Goal: Task Accomplishment & Management: Manage account settings

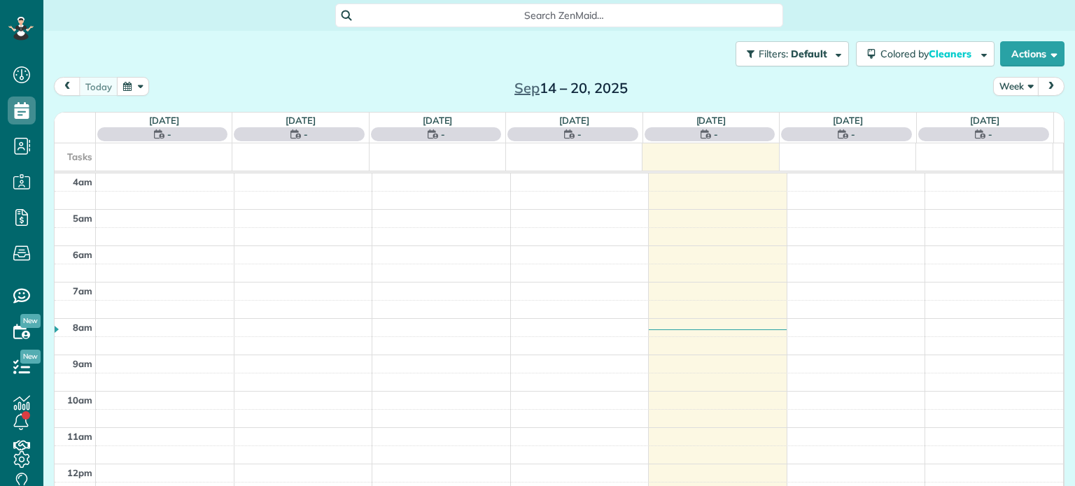
scroll to position [109, 0]
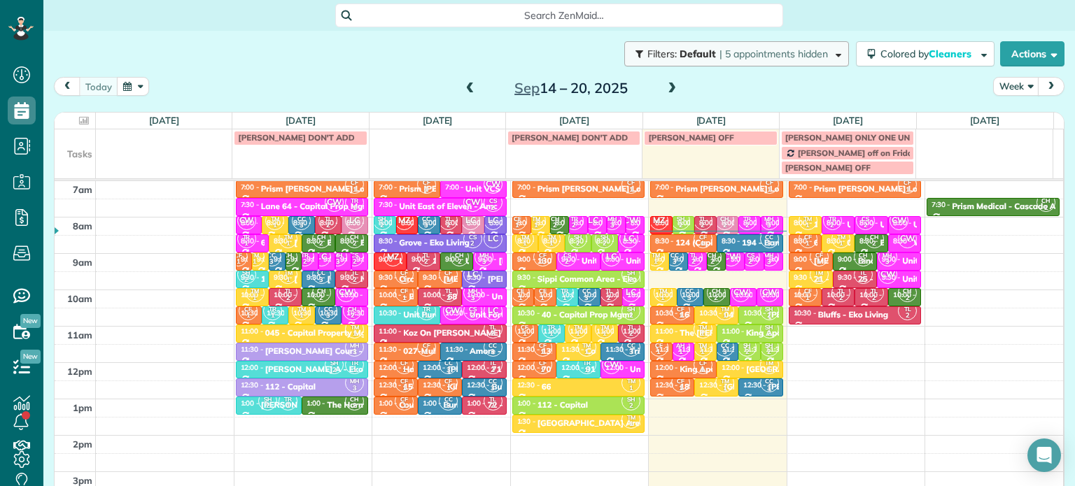
click at [741, 59] on span "| 5 appointments hidden" at bounding box center [773, 54] width 108 height 13
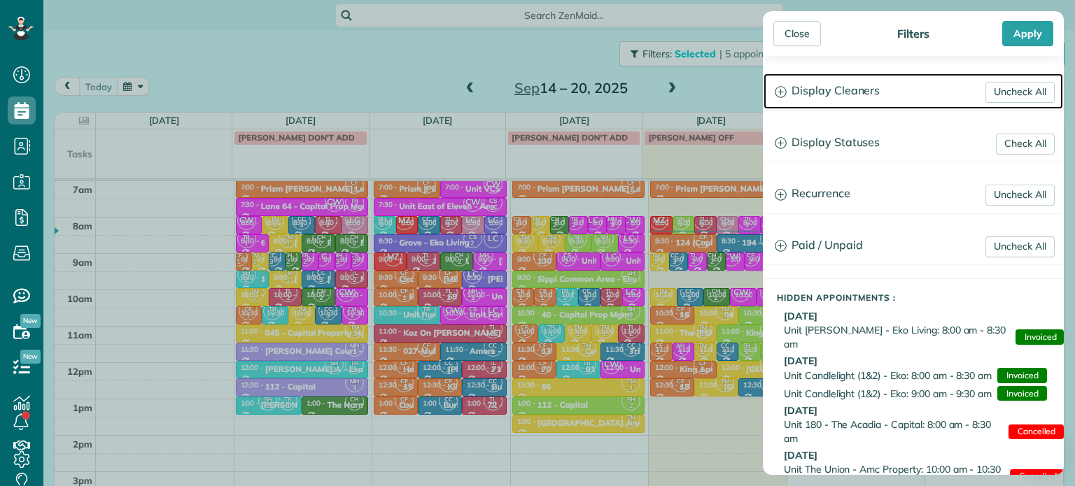
click at [834, 94] on h3 "Display Cleaners" at bounding box center [913, 91] width 300 height 36
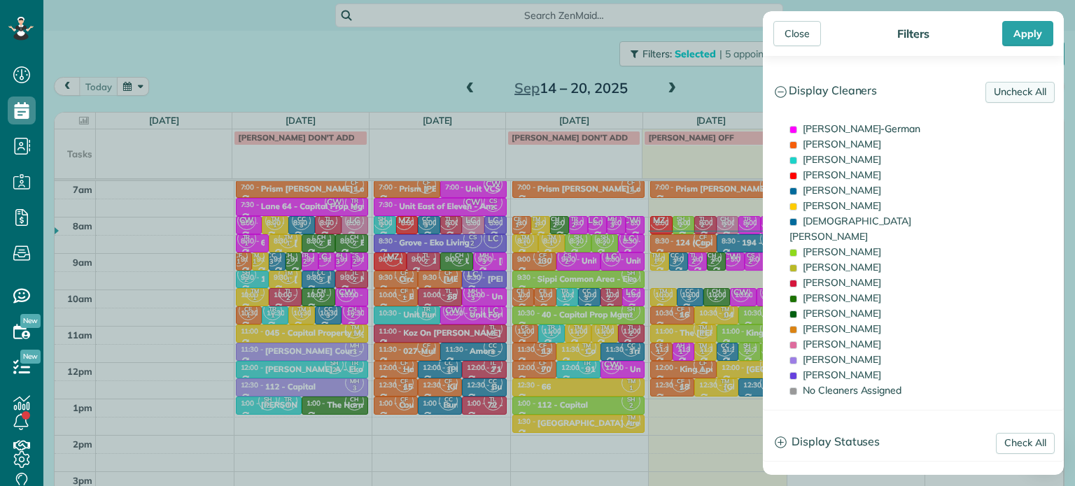
click at [987, 99] on link "Uncheck All" at bounding box center [1019, 92] width 69 height 21
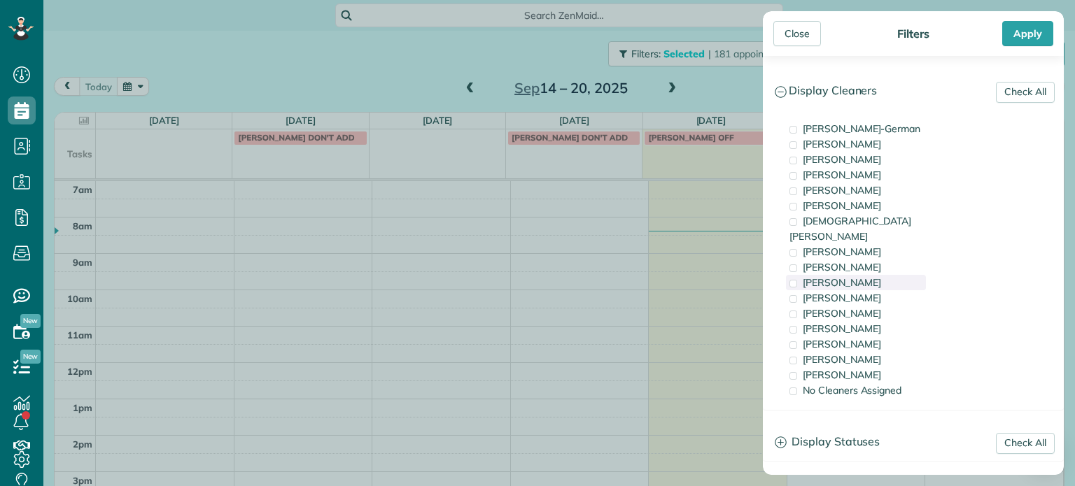
click at [880, 275] on div "[PERSON_NAME]" at bounding box center [856, 282] width 140 height 15
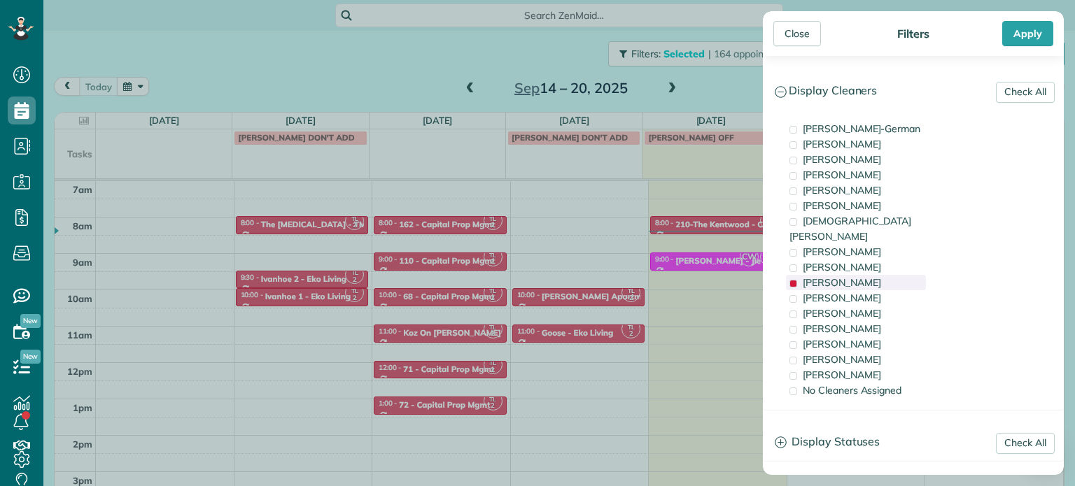
click at [880, 275] on div "[PERSON_NAME]" at bounding box center [856, 282] width 140 height 15
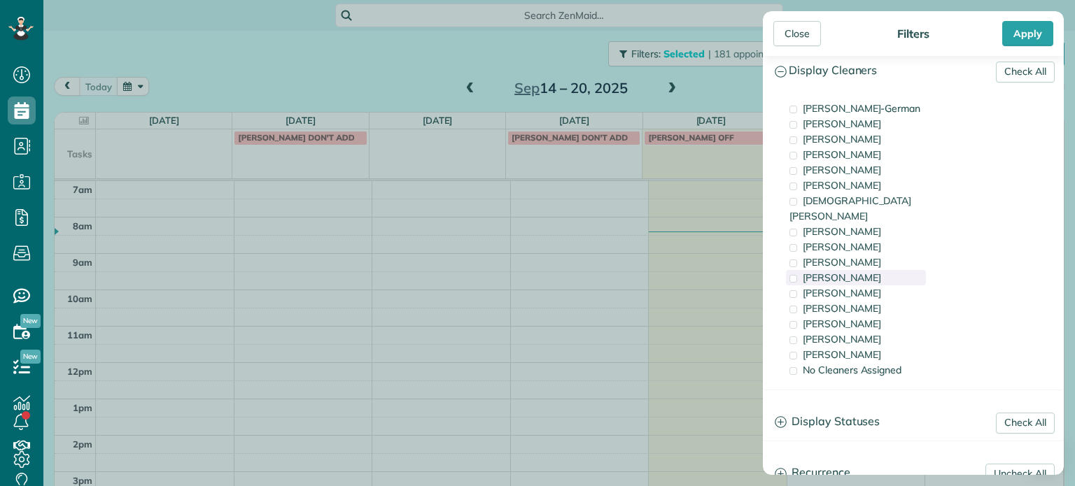
scroll to position [0, 0]
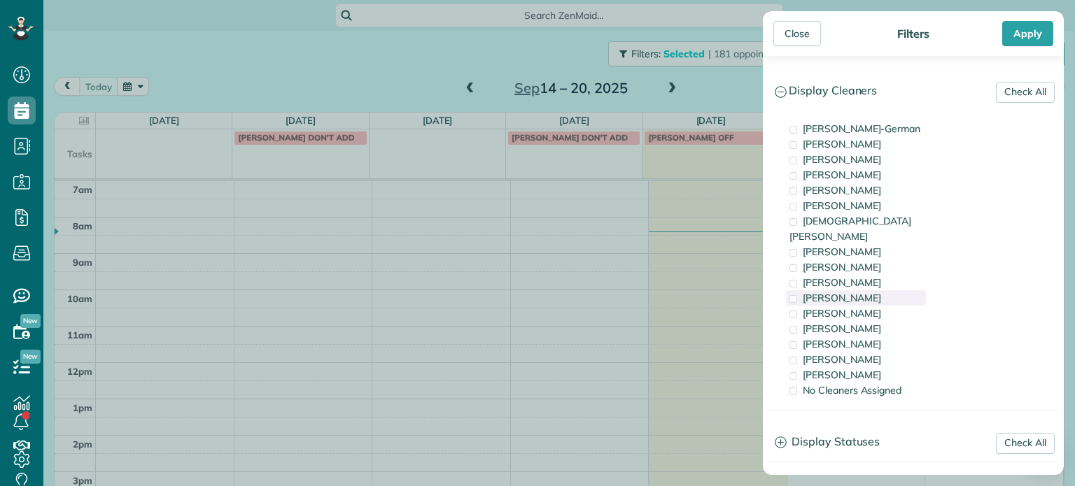
click at [852, 292] on span "[PERSON_NAME]" at bounding box center [842, 298] width 78 height 13
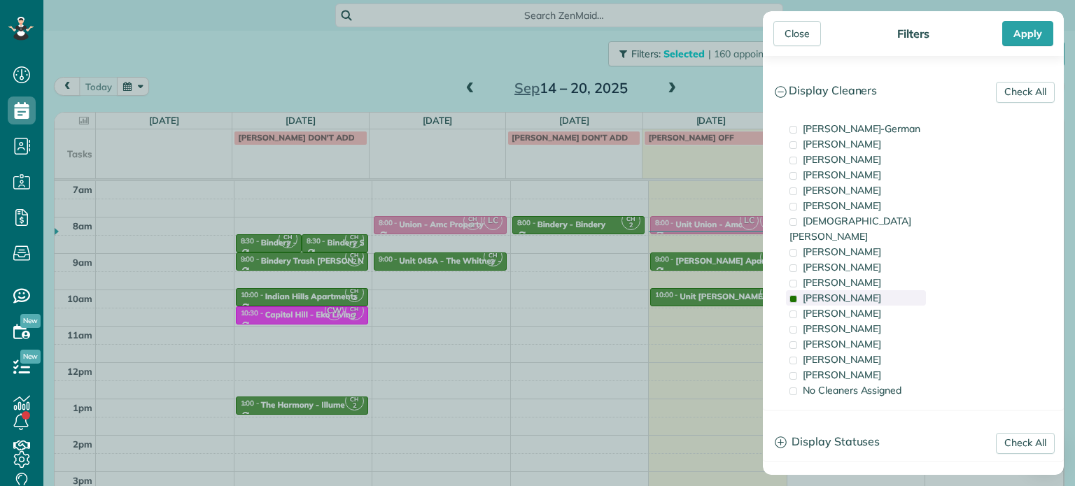
click at [852, 292] on span "[PERSON_NAME]" at bounding box center [842, 298] width 78 height 13
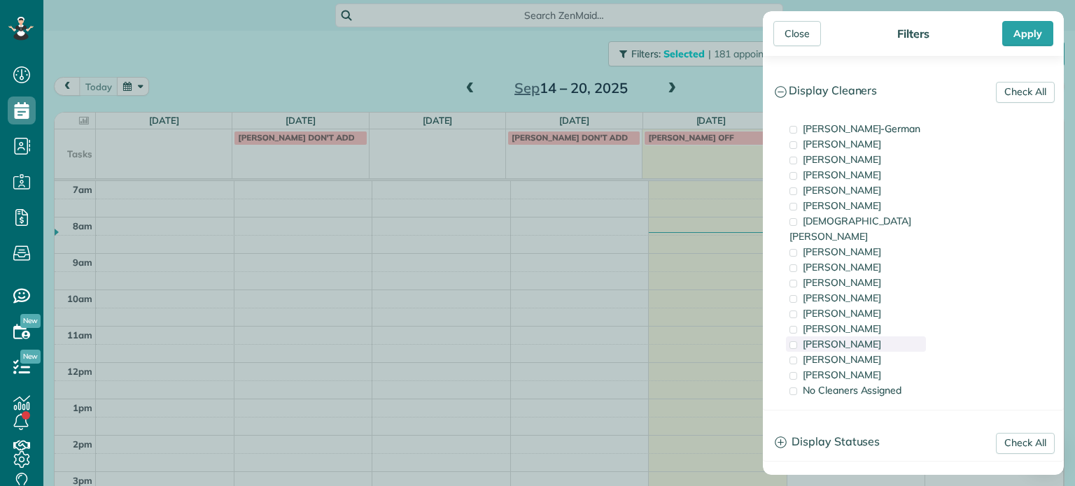
click at [875, 337] on div "[PERSON_NAME]" at bounding box center [856, 344] width 140 height 15
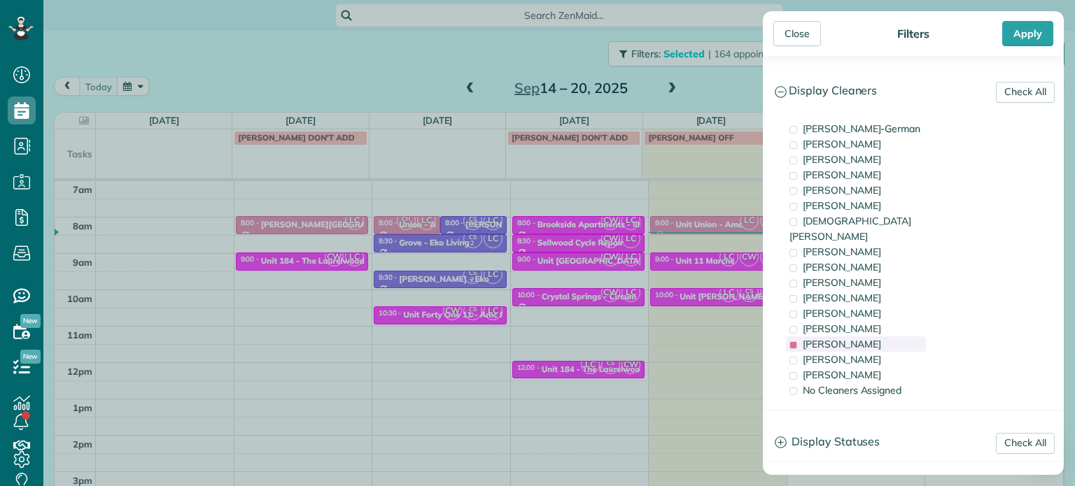
click at [875, 337] on div "[PERSON_NAME]" at bounding box center [856, 344] width 140 height 15
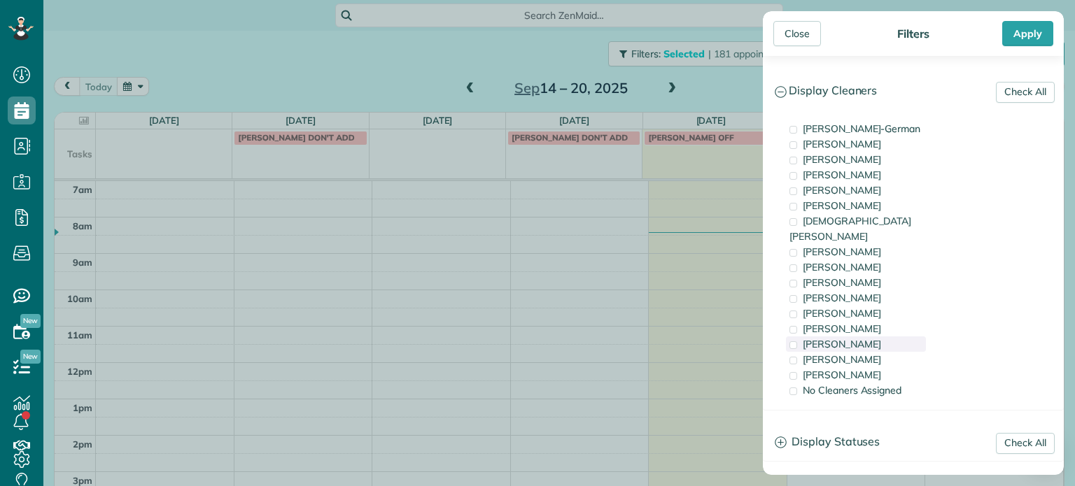
click at [875, 337] on div "[PERSON_NAME]" at bounding box center [856, 344] width 140 height 15
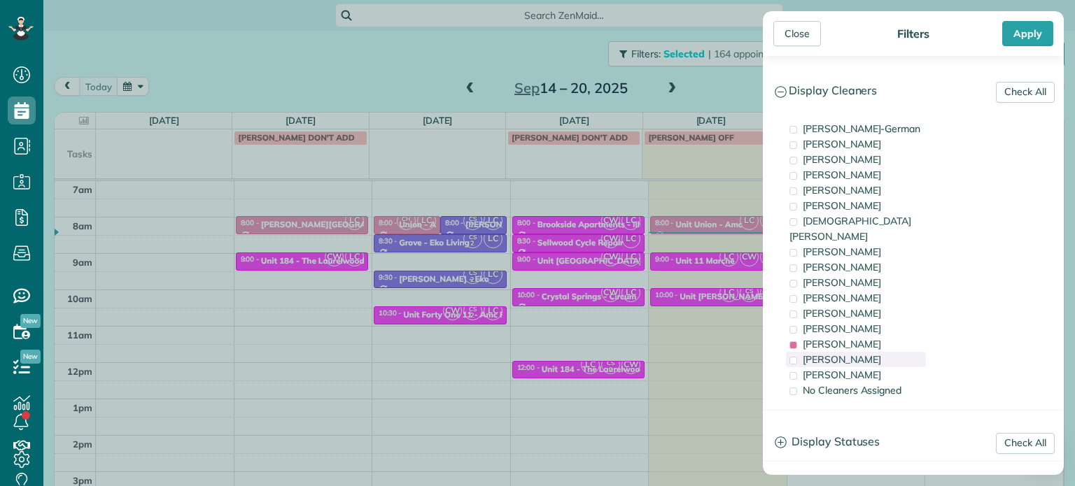
click at [879, 352] on div "[PERSON_NAME]" at bounding box center [856, 359] width 140 height 15
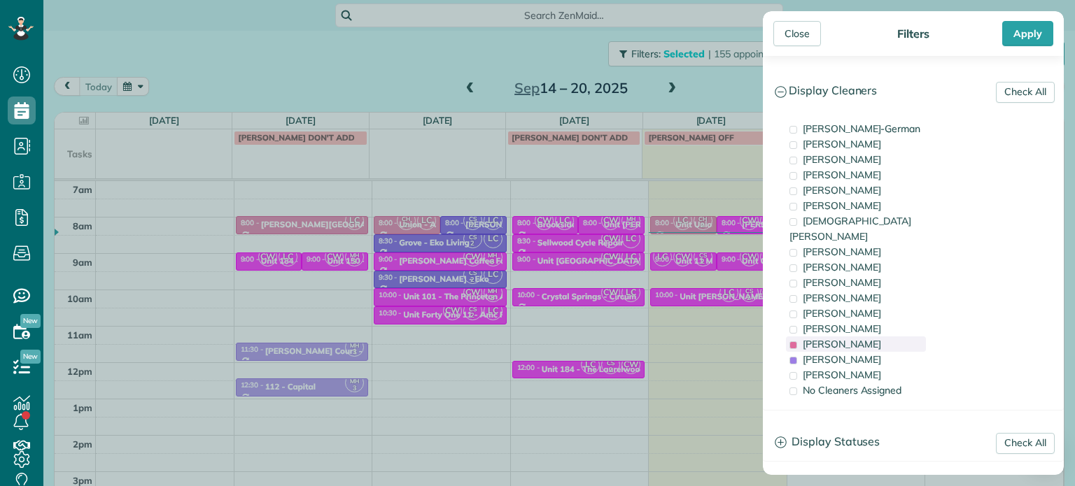
click at [876, 337] on div "[PERSON_NAME]" at bounding box center [856, 344] width 140 height 15
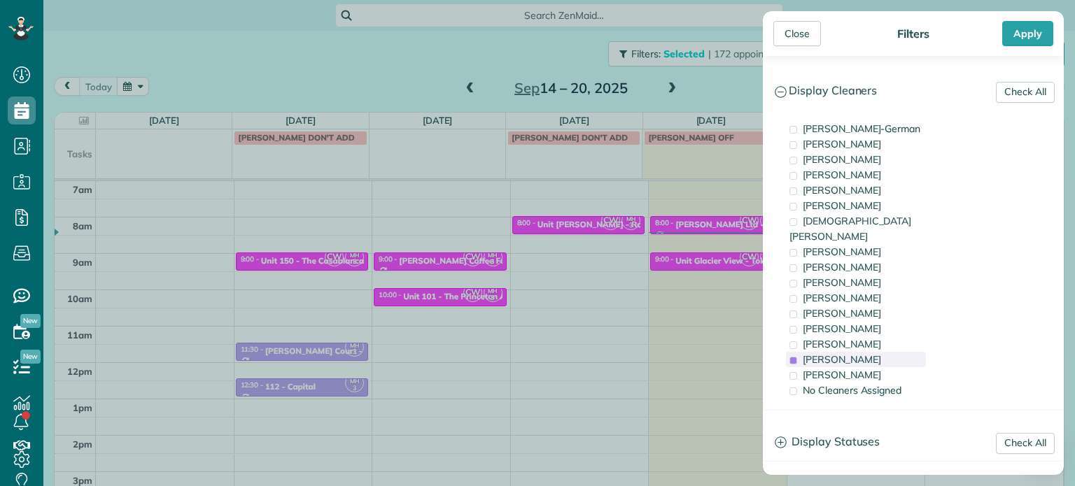
click at [873, 352] on div "[PERSON_NAME]" at bounding box center [856, 359] width 140 height 15
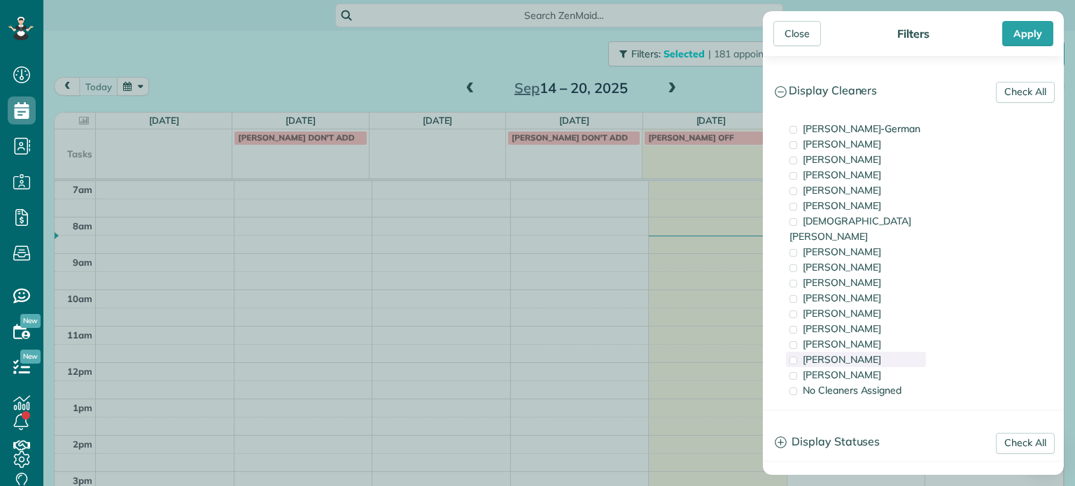
click at [836, 353] on span "[PERSON_NAME]" at bounding box center [842, 359] width 78 height 13
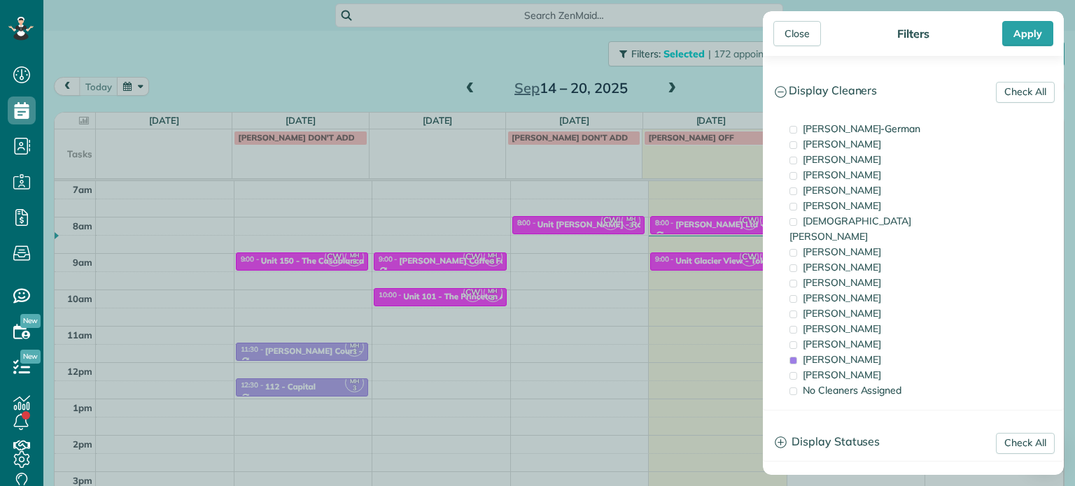
click at [732, 300] on div "Close Filters Apply Check All Display Cleaners [PERSON_NAME]-German [PERSON_NAM…" at bounding box center [537, 243] width 1075 height 486
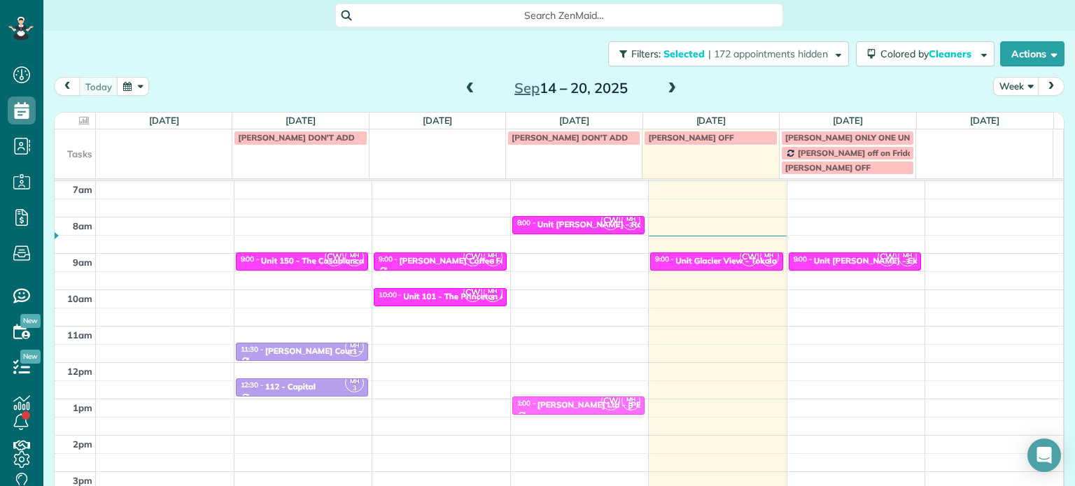
drag, startPoint x: 711, startPoint y: 220, endPoint x: 590, endPoint y: 399, distance: 215.6
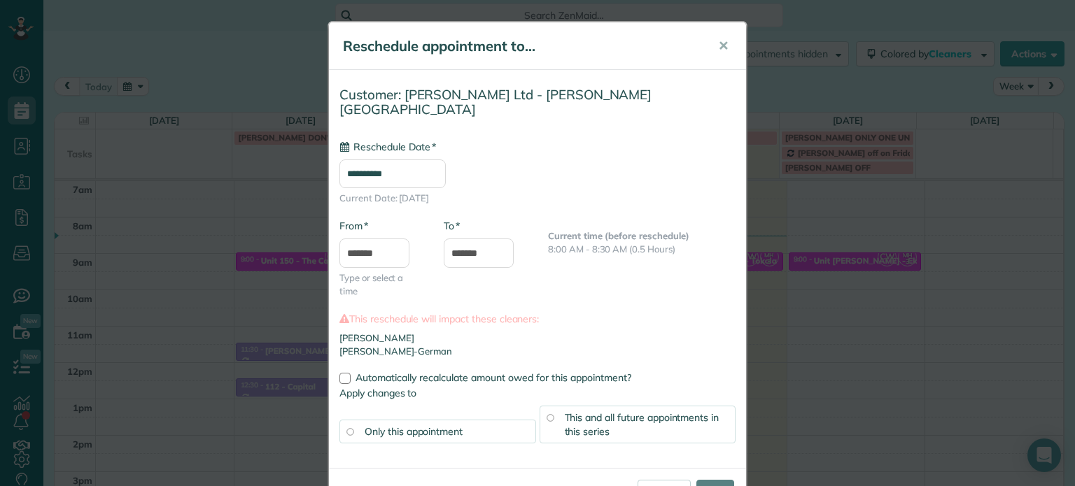
type input "**********"
click at [630, 410] on div "This and all future appointments in this series" at bounding box center [638, 425] width 197 height 38
click at [698, 480] on input "****" at bounding box center [715, 492] width 38 height 25
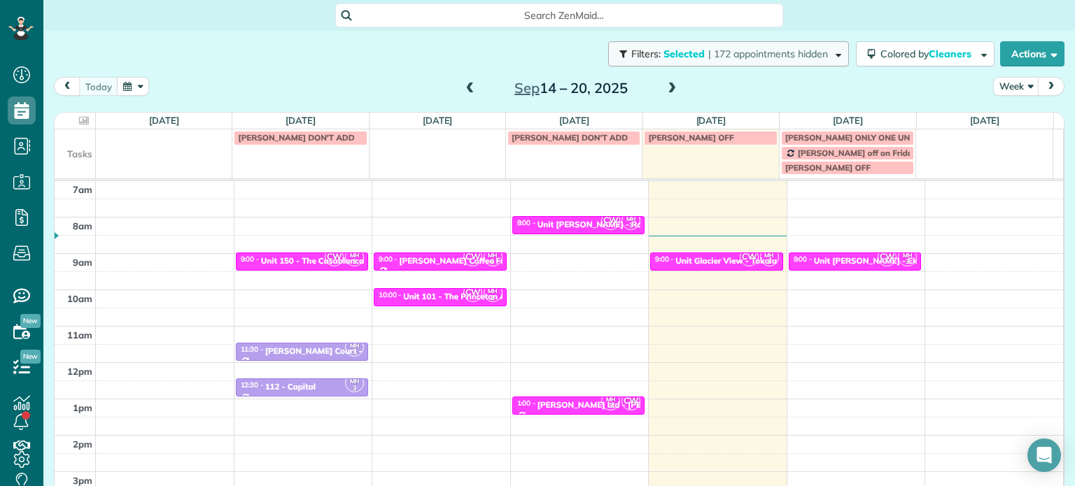
click at [739, 57] on span "| 172 appointments hidden" at bounding box center [768, 54] width 120 height 13
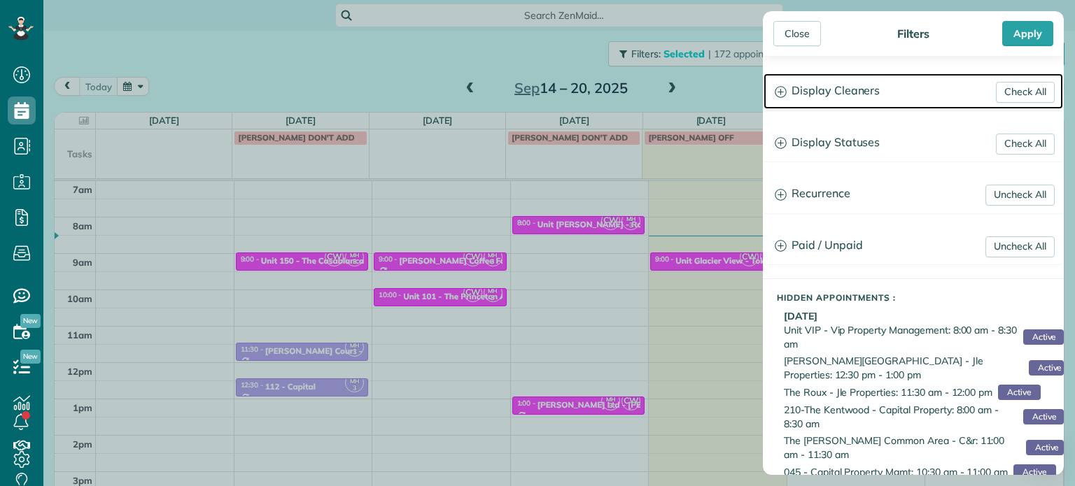
click at [878, 74] on h3 "Display Cleaners" at bounding box center [913, 91] width 300 height 36
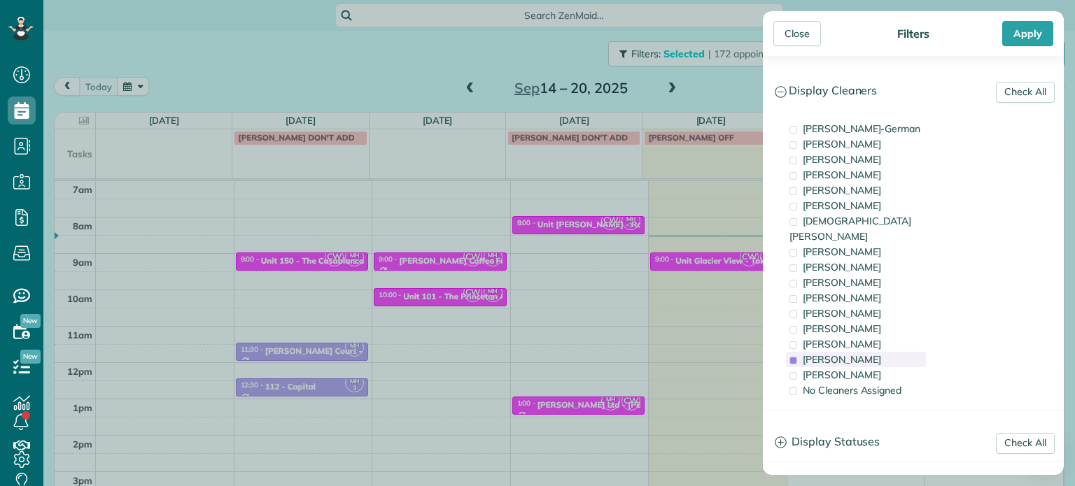
click at [868, 353] on span "[PERSON_NAME]" at bounding box center [842, 359] width 78 height 13
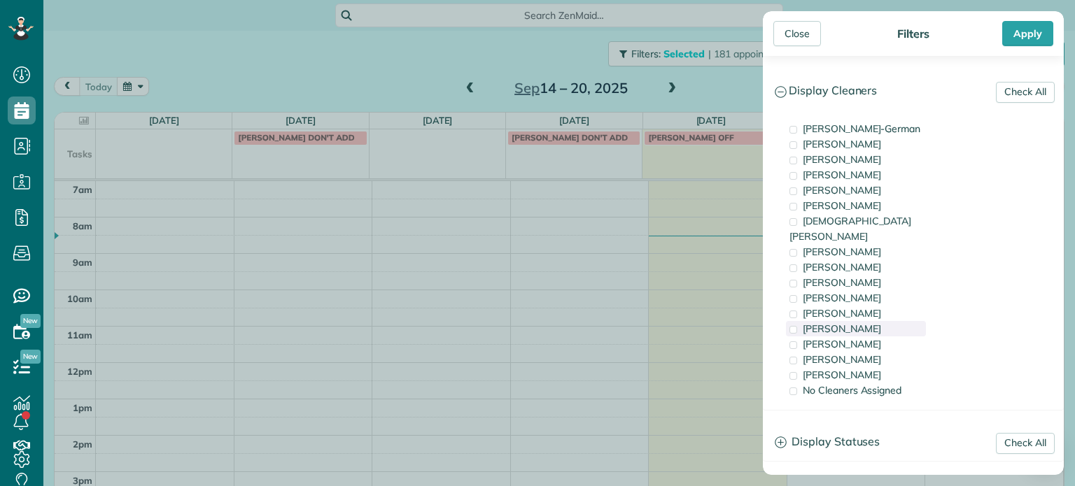
click at [872, 321] on div "[PERSON_NAME]" at bounding box center [856, 328] width 140 height 15
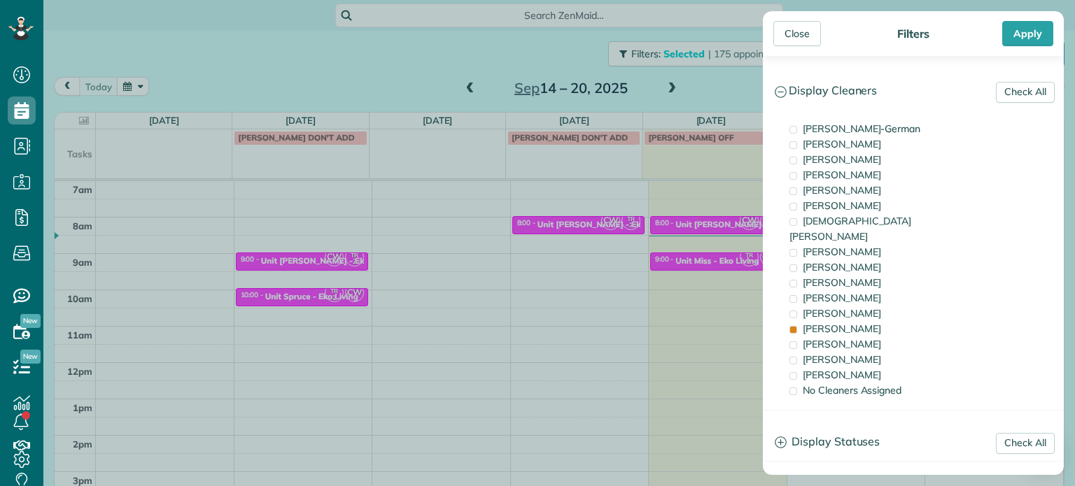
click at [644, 215] on div "Close Filters Apply Check All Display Cleaners [PERSON_NAME]-German [PERSON_NAM…" at bounding box center [537, 243] width 1075 height 486
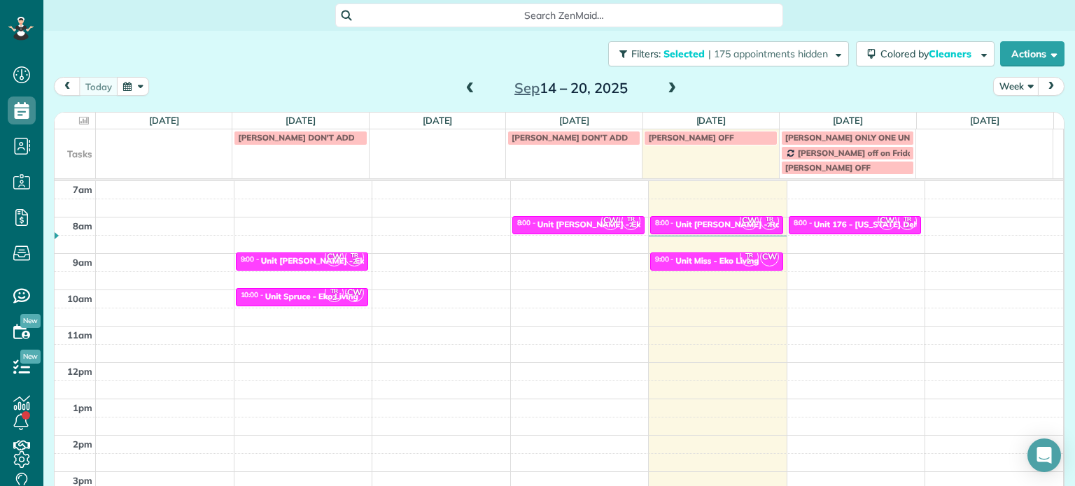
click at [666, 83] on span at bounding box center [671, 89] width 15 height 13
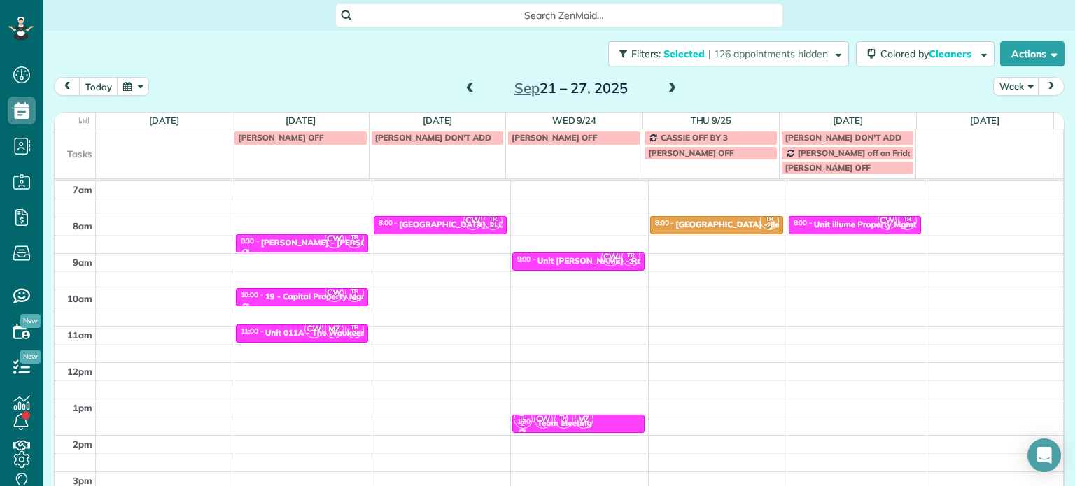
click at [463, 89] on span at bounding box center [470, 89] width 15 height 13
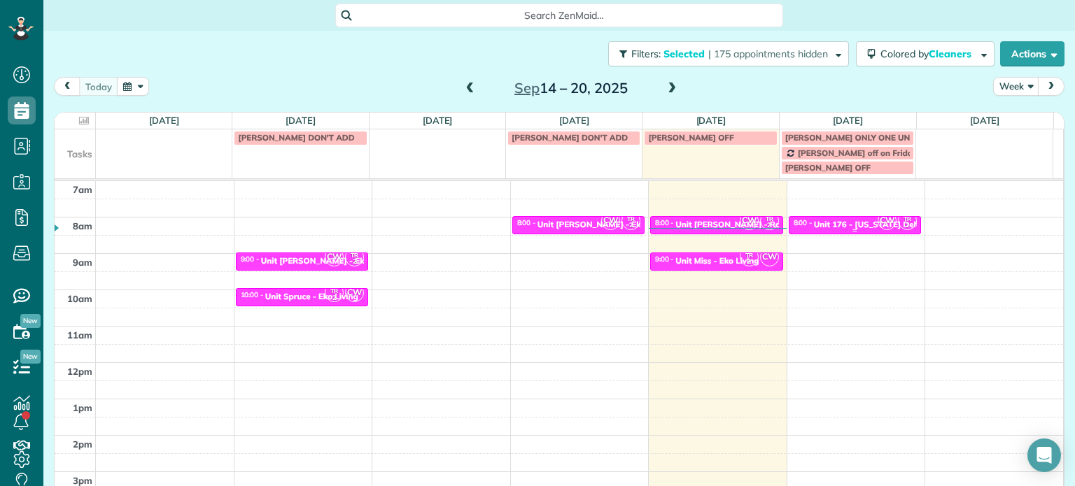
click at [841, 220] on div "Unit 176 - [US_STATE] Delta - Capital" at bounding box center [887, 225] width 146 height 10
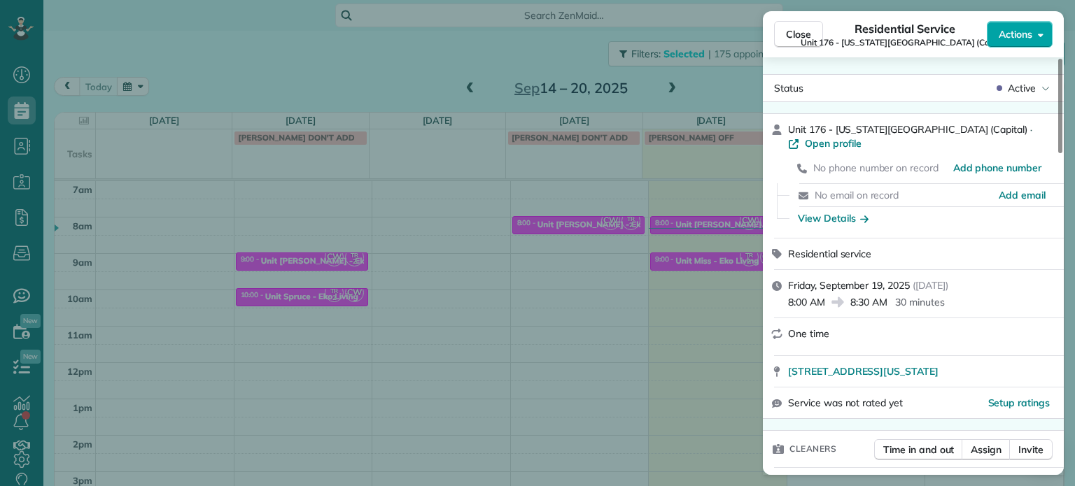
click at [1012, 34] on span "Actions" at bounding box center [1016, 34] width 34 height 14
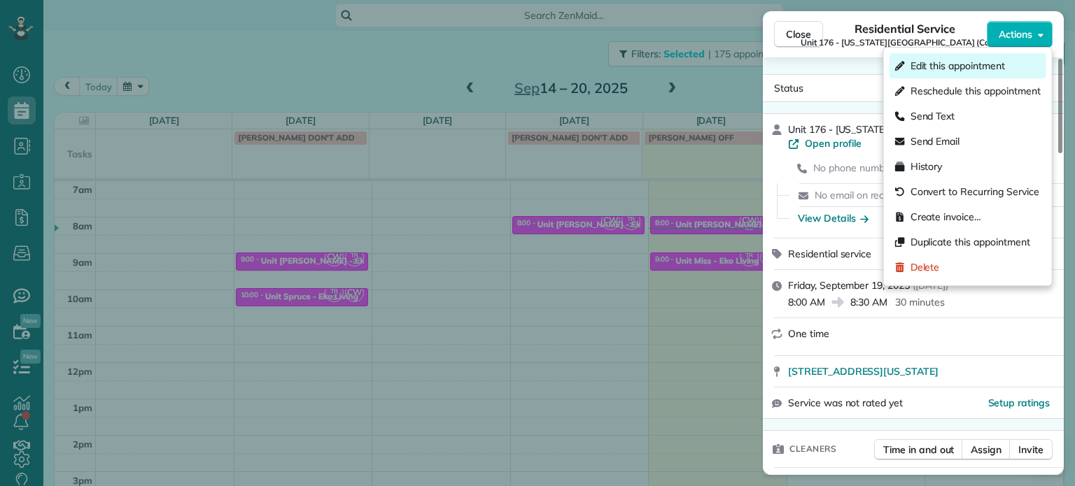
click at [998, 66] on span "Edit this appointment" at bounding box center [957, 66] width 94 height 14
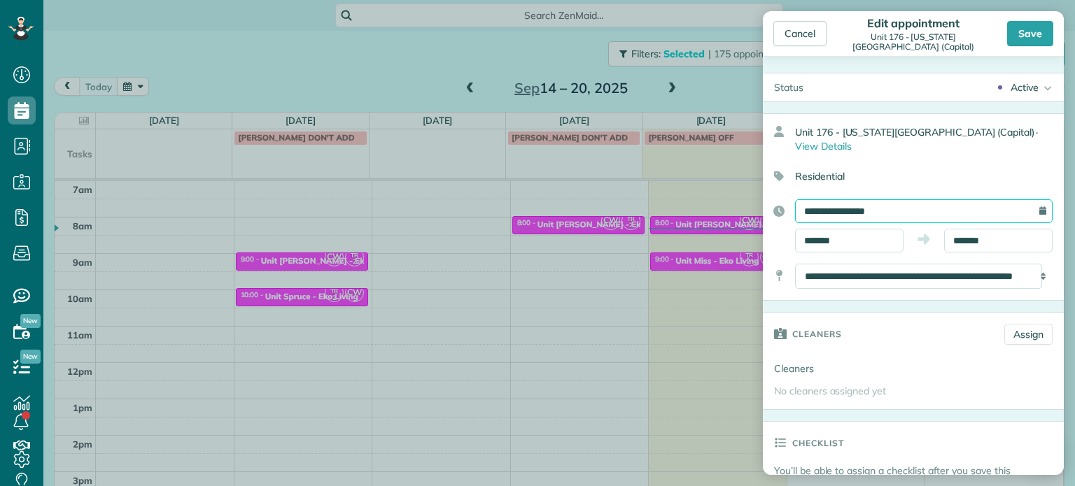
click at [929, 200] on input "**********" at bounding box center [924, 211] width 258 height 24
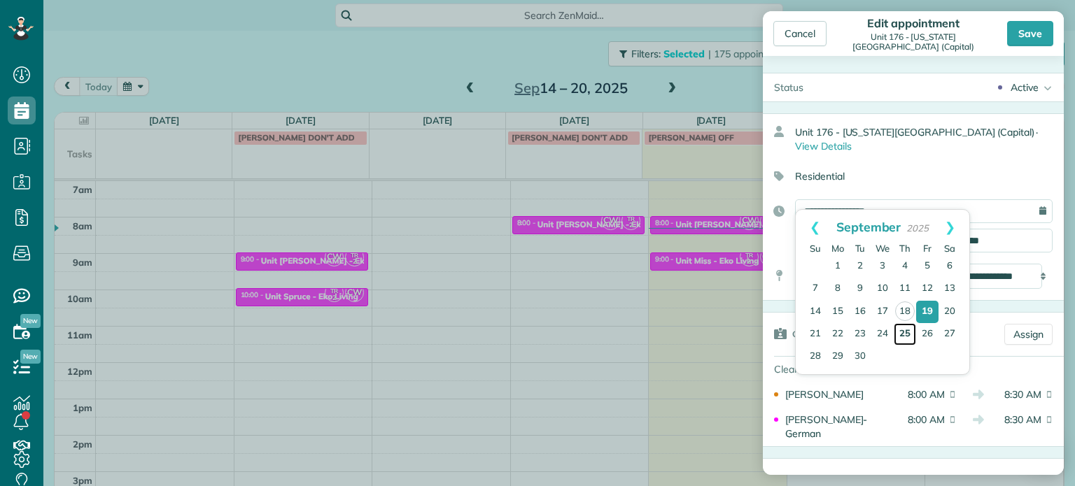
click at [901, 327] on link "25" at bounding box center [905, 334] width 22 height 22
type input "**********"
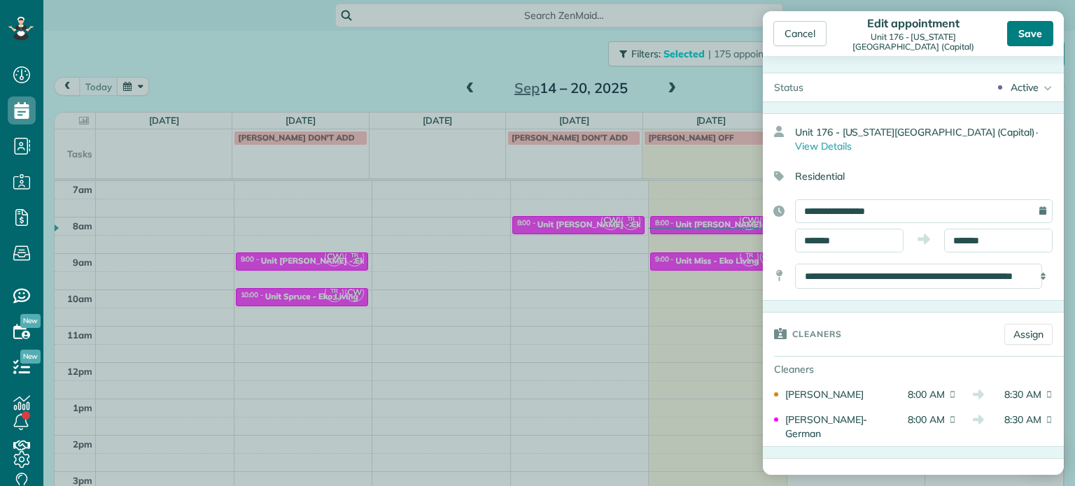
click at [1020, 39] on div "Save" at bounding box center [1030, 33] width 46 height 25
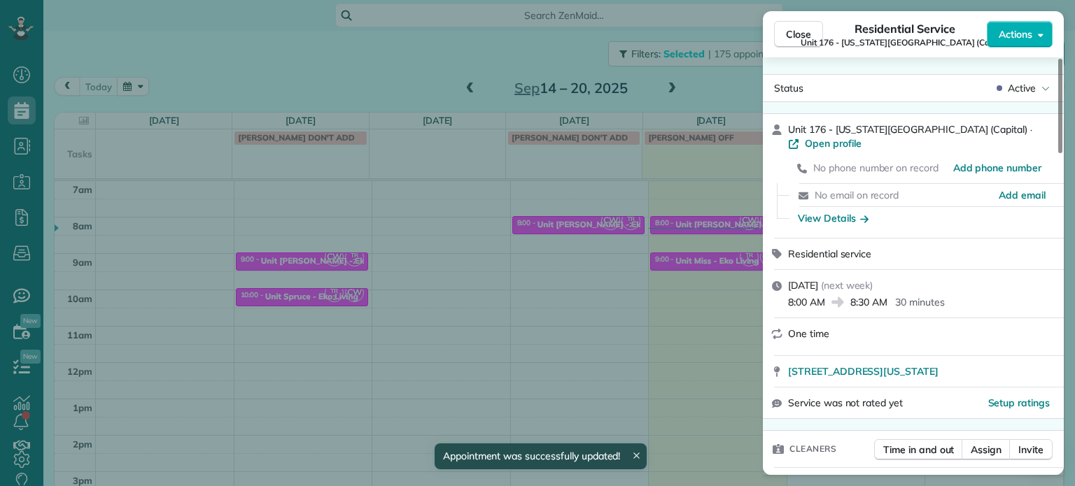
click at [711, 86] on div "Close Residential Service Unit 176 - [US_STATE][GEOGRAPHIC_DATA] (Capital) Acti…" at bounding box center [537, 243] width 1075 height 486
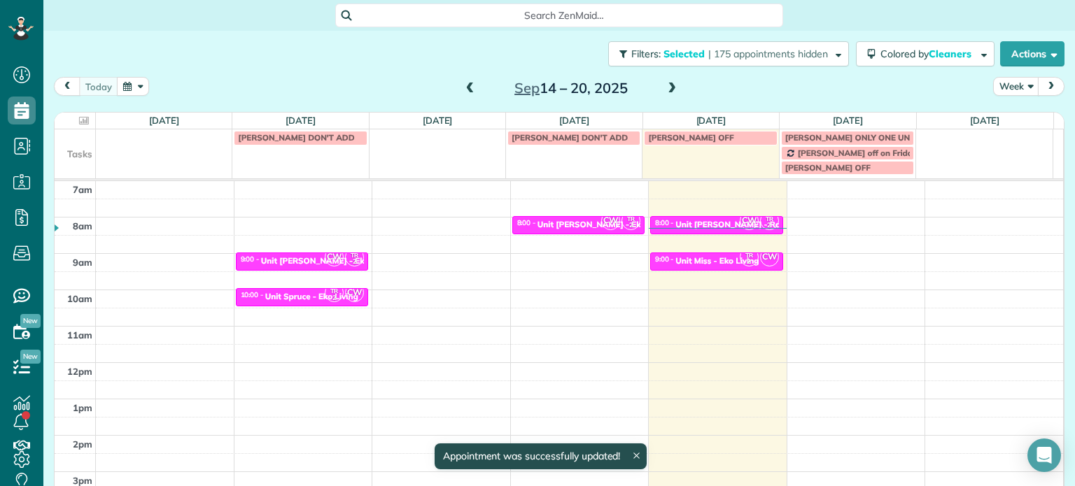
click at [664, 83] on span at bounding box center [671, 89] width 15 height 13
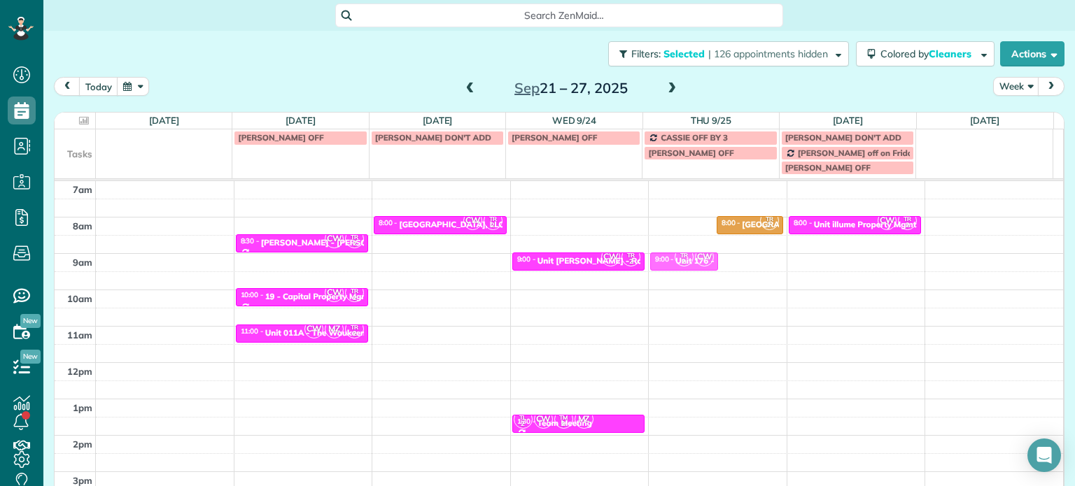
drag, startPoint x: 673, startPoint y: 225, endPoint x: 679, endPoint y: 260, distance: 34.7
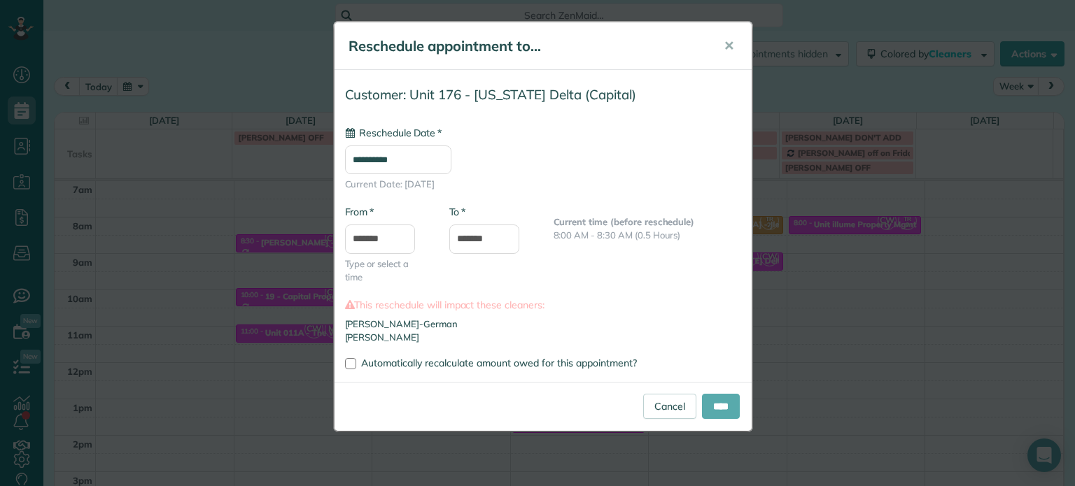
type input "**********"
click at [721, 407] on input "****" at bounding box center [721, 406] width 38 height 25
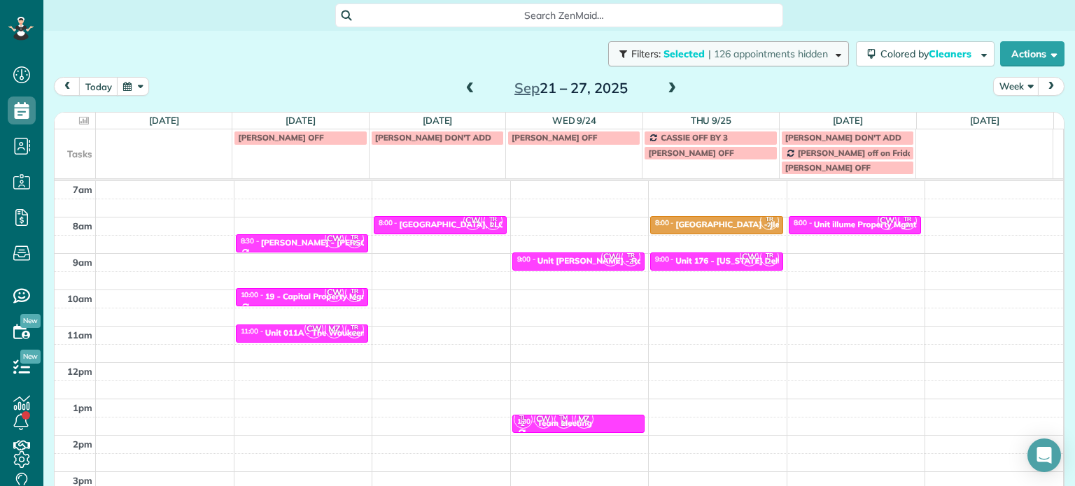
click at [714, 57] on span "| 126 appointments hidden" at bounding box center [768, 54] width 120 height 13
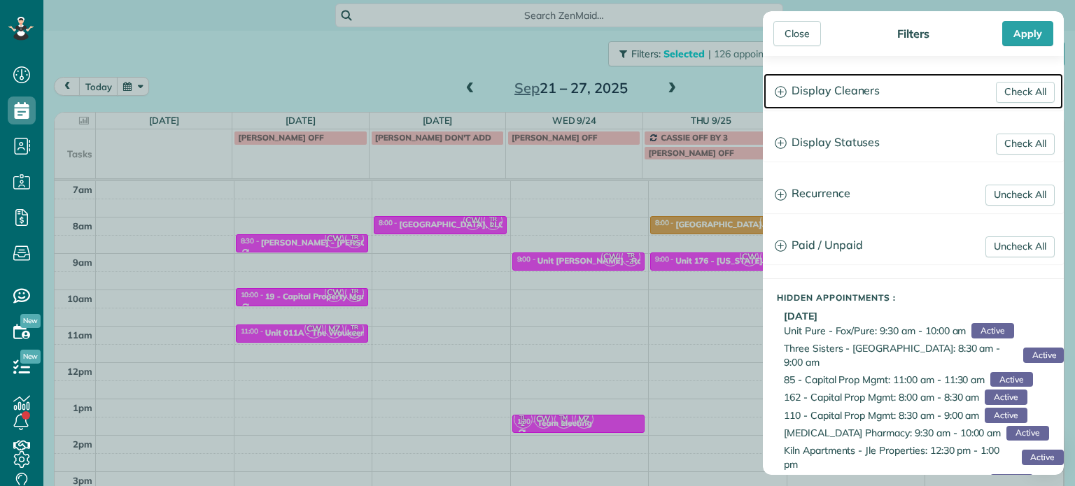
click at [781, 99] on h3 "Display Cleaners" at bounding box center [913, 91] width 300 height 36
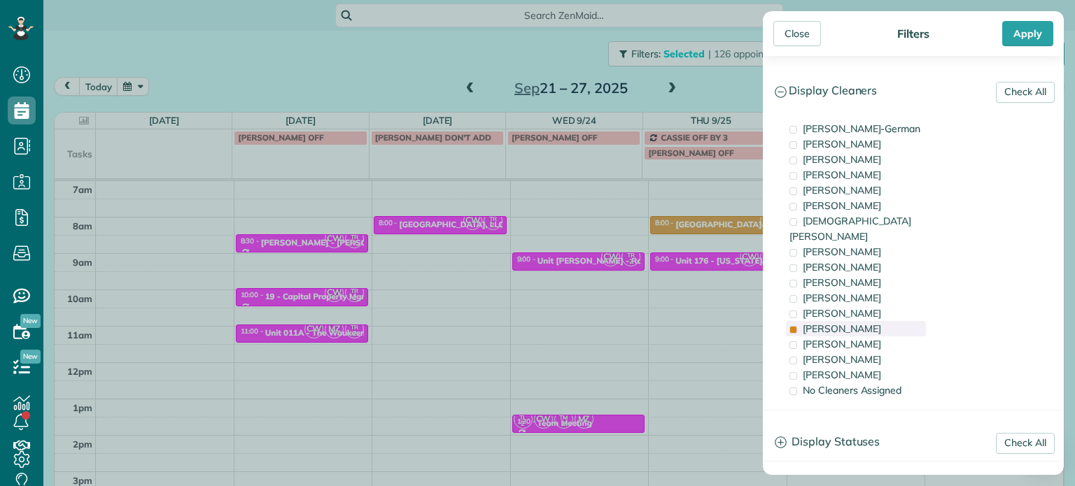
click at [833, 323] on span "[PERSON_NAME]" at bounding box center [842, 329] width 78 height 13
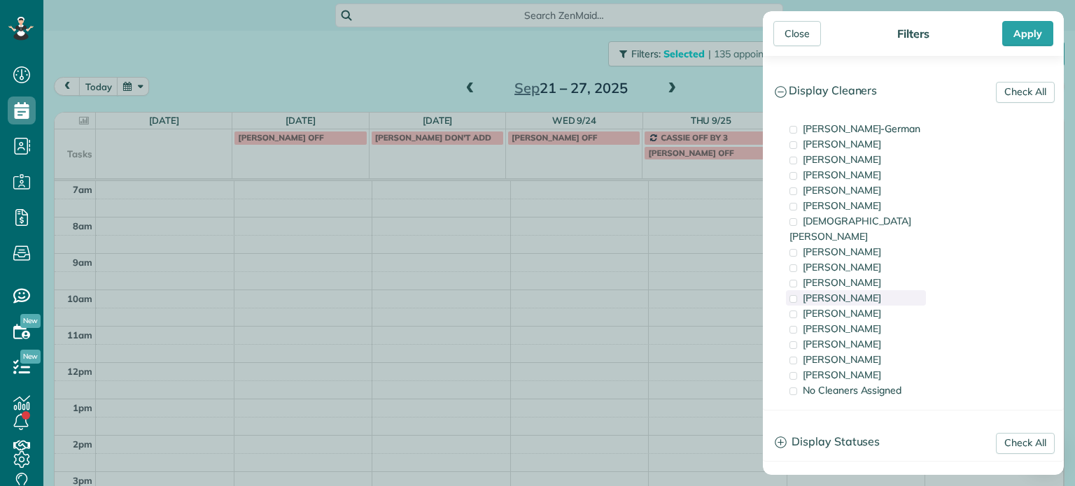
click at [833, 292] on span "[PERSON_NAME]" at bounding box center [842, 298] width 78 height 13
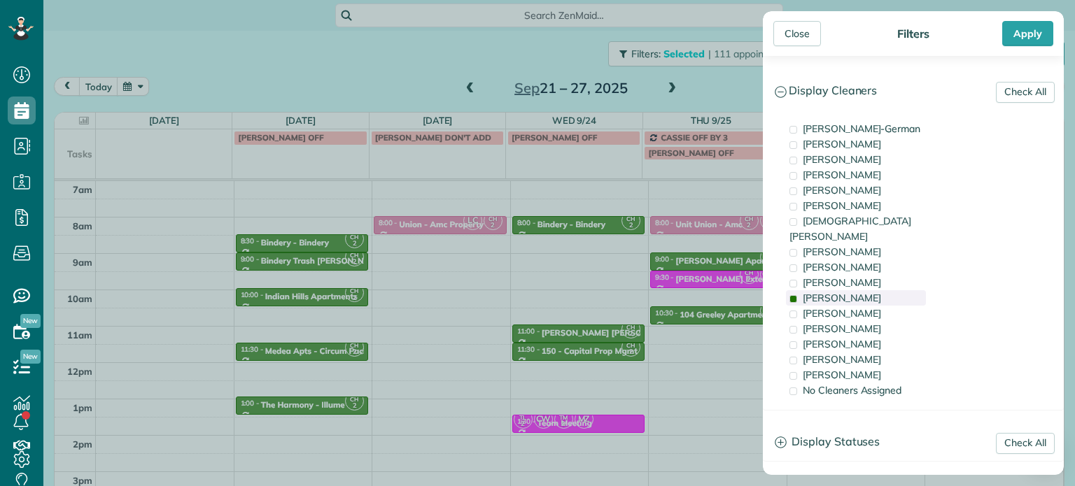
click at [833, 292] on span "[PERSON_NAME]" at bounding box center [842, 298] width 78 height 13
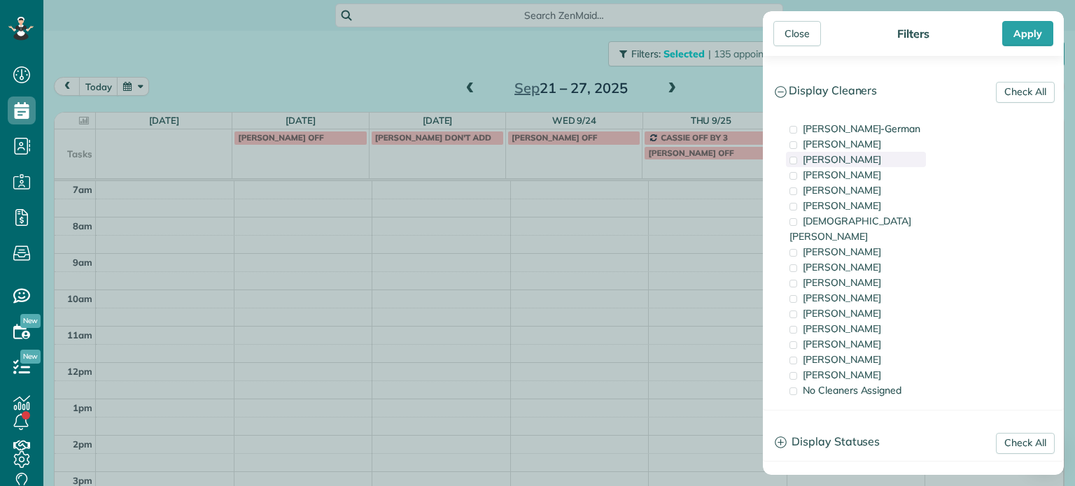
click at [847, 159] on span "[PERSON_NAME]" at bounding box center [842, 159] width 78 height 13
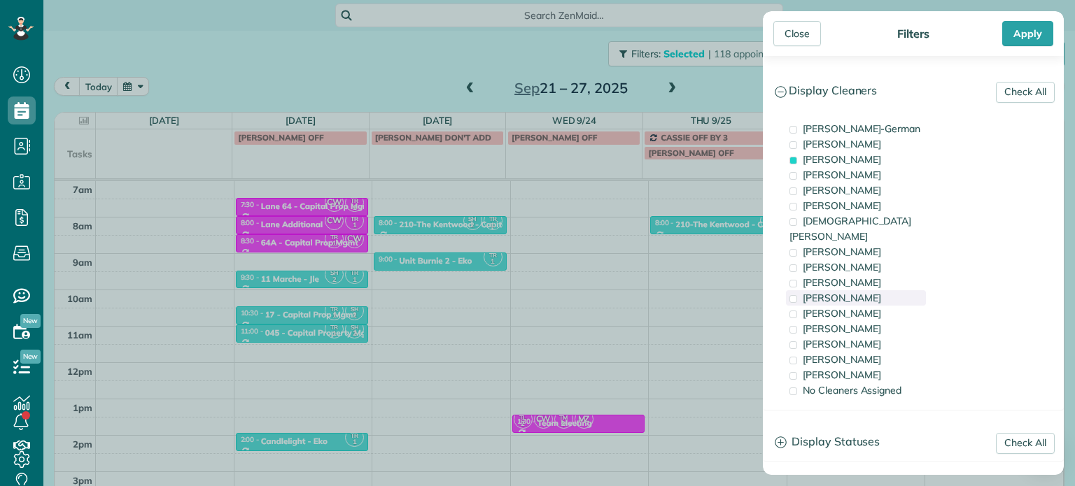
click at [889, 290] on div "[PERSON_NAME]" at bounding box center [856, 297] width 140 height 15
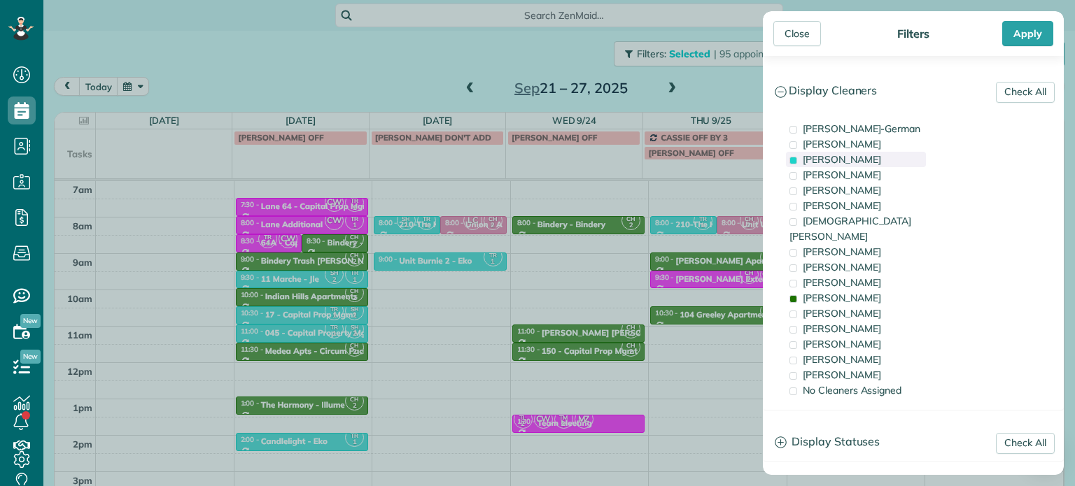
click at [845, 162] on span "[PERSON_NAME]" at bounding box center [842, 159] width 78 height 13
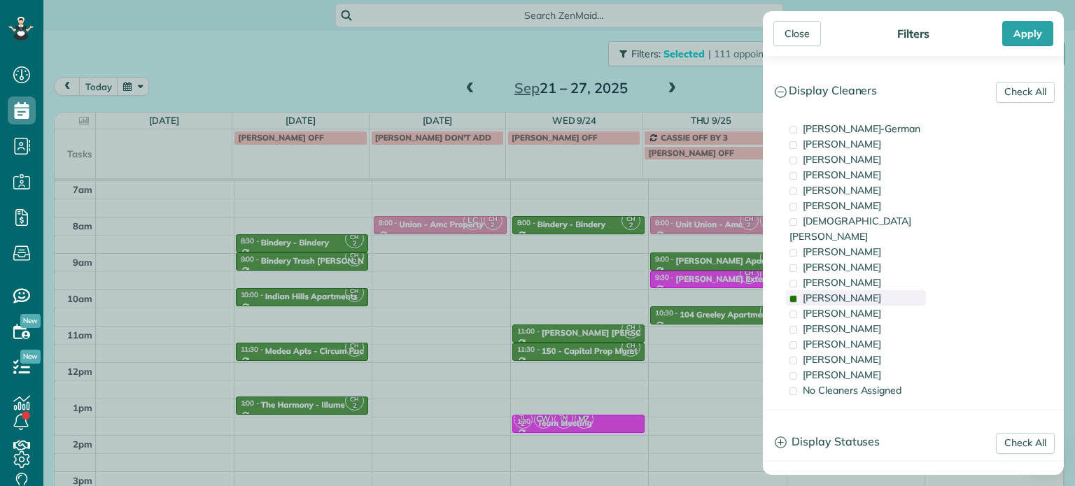
click at [850, 292] on span "[PERSON_NAME]" at bounding box center [842, 298] width 78 height 13
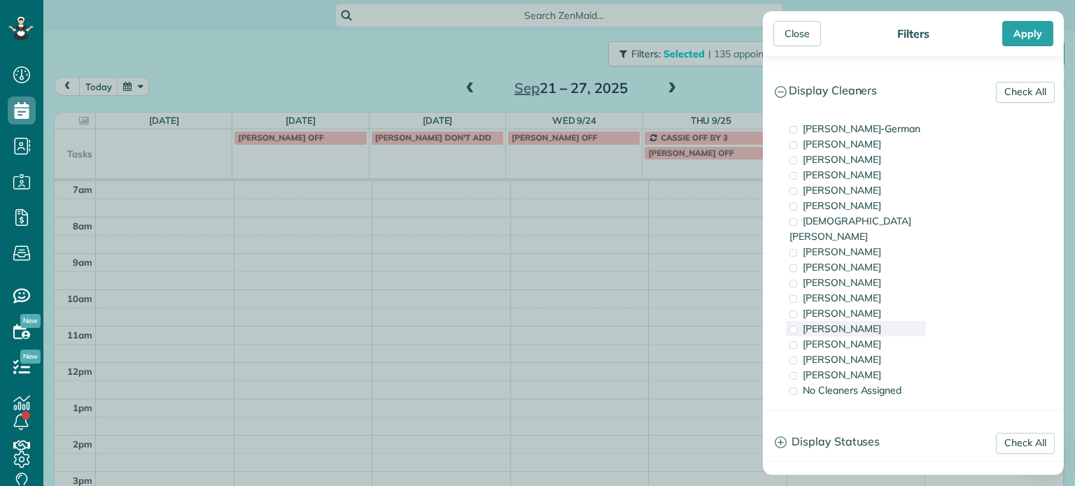
click at [863, 321] on div "[PERSON_NAME]" at bounding box center [856, 328] width 140 height 15
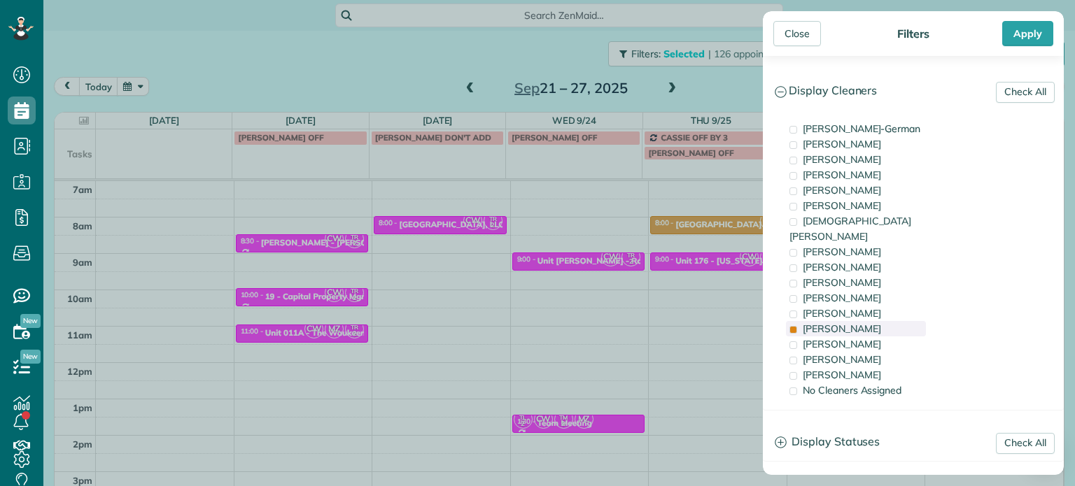
click at [863, 321] on div "[PERSON_NAME]" at bounding box center [856, 328] width 140 height 15
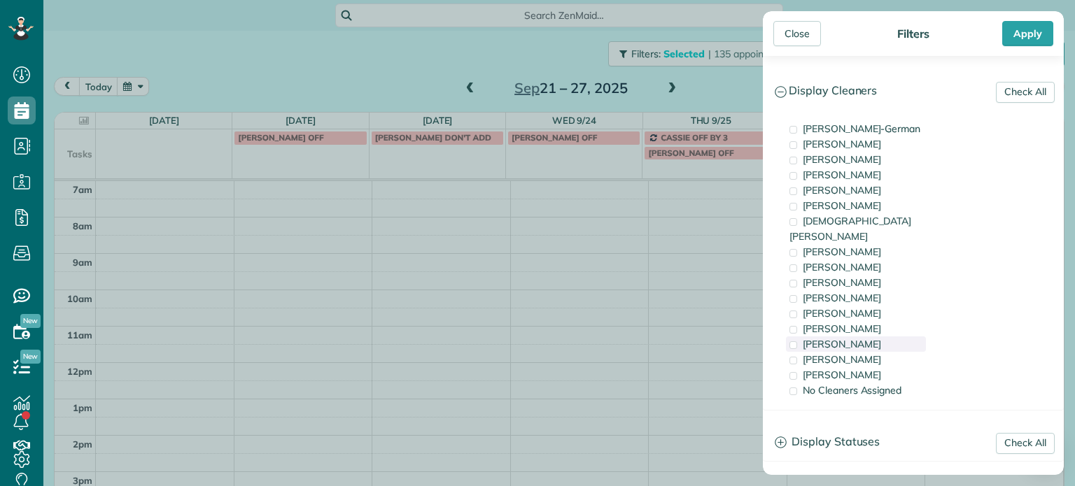
click at [864, 337] on div "[PERSON_NAME]" at bounding box center [856, 344] width 140 height 15
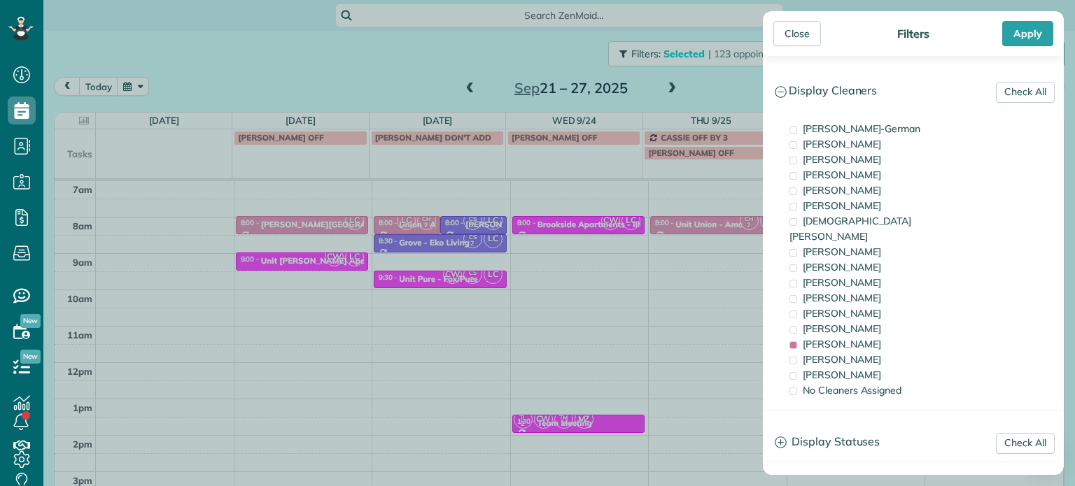
click at [614, 271] on div "Close Filters Apply Check All Display Cleaners [PERSON_NAME]-German [PERSON_NAM…" at bounding box center [537, 243] width 1075 height 486
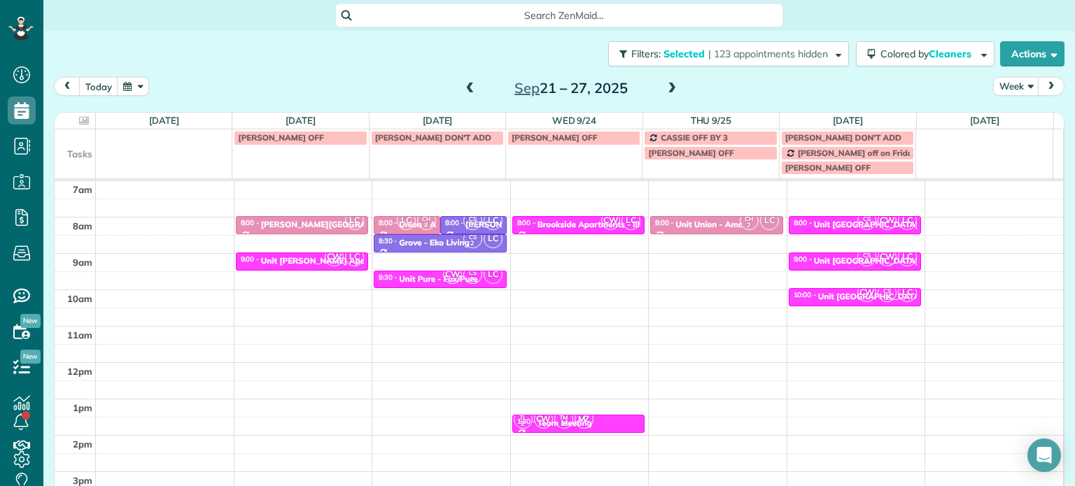
click at [464, 92] on span at bounding box center [470, 89] width 15 height 13
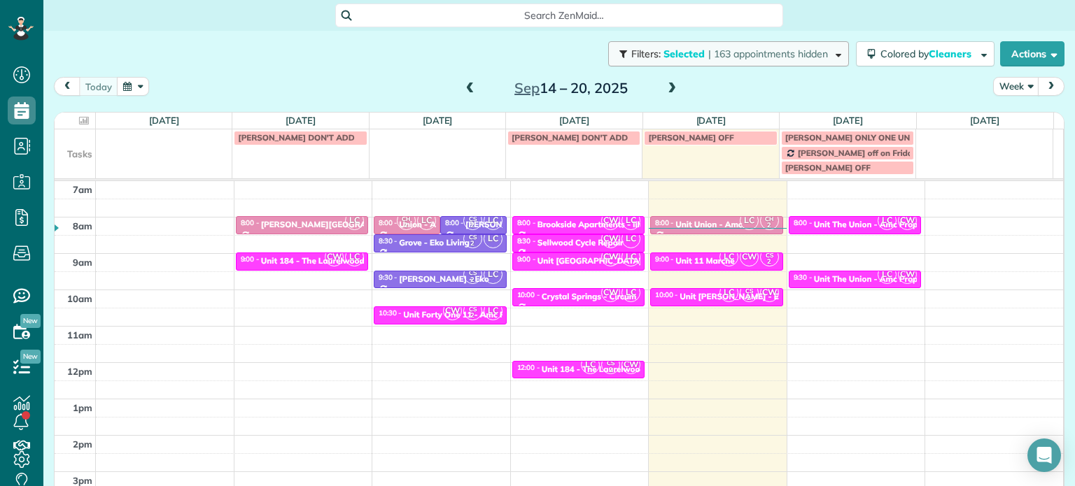
click at [745, 57] on span "| 163 appointments hidden" at bounding box center [768, 54] width 120 height 13
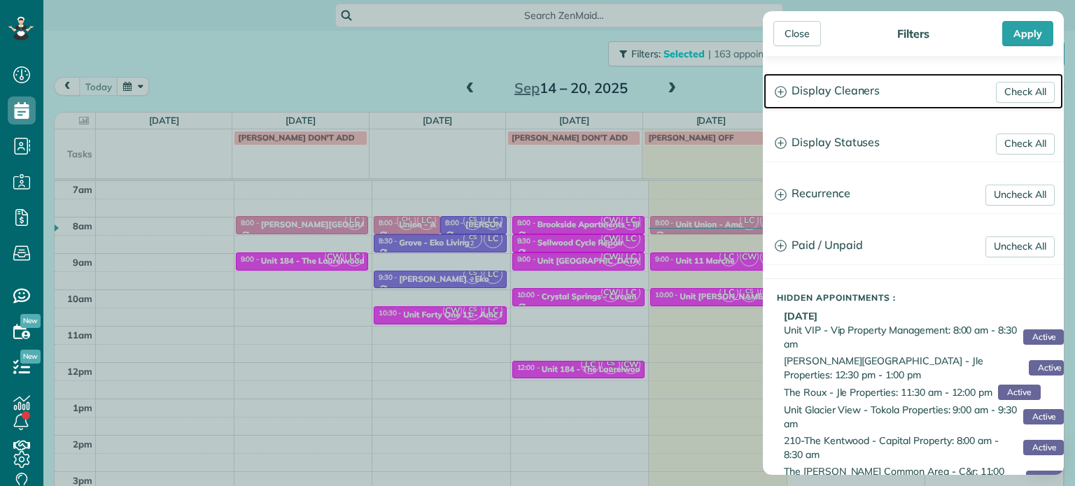
click at [820, 93] on h3 "Display Cleaners" at bounding box center [913, 91] width 300 height 36
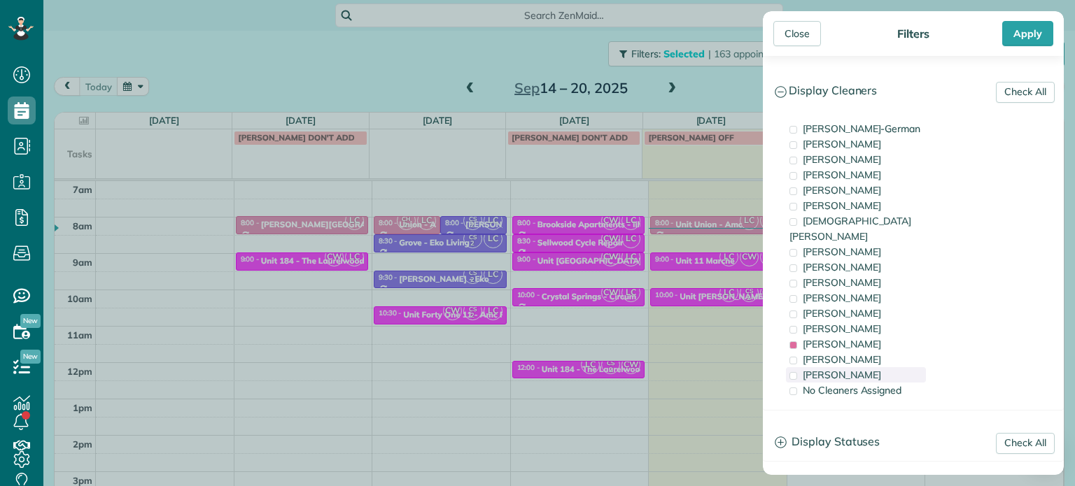
click at [829, 369] on span "[PERSON_NAME]" at bounding box center [842, 375] width 78 height 13
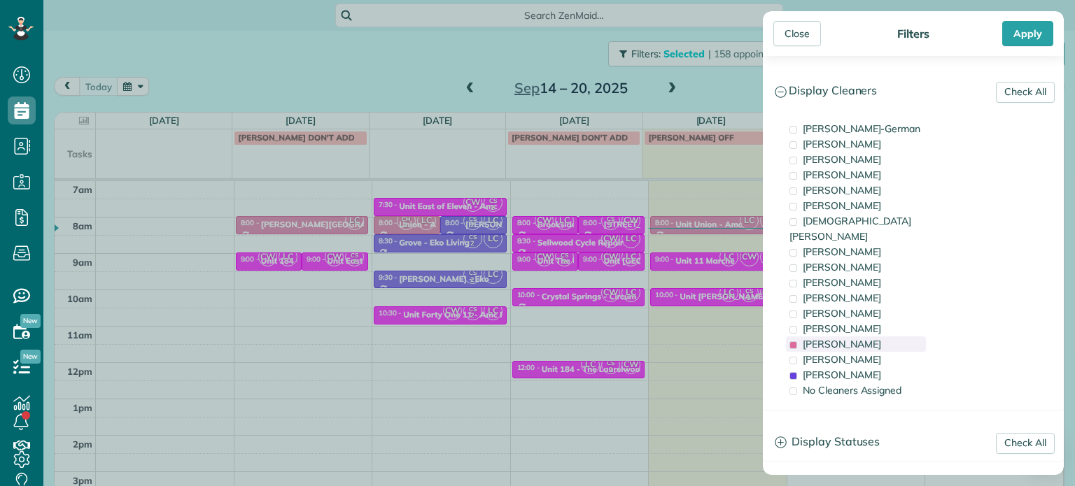
click at [831, 338] on span "[PERSON_NAME]" at bounding box center [842, 344] width 78 height 13
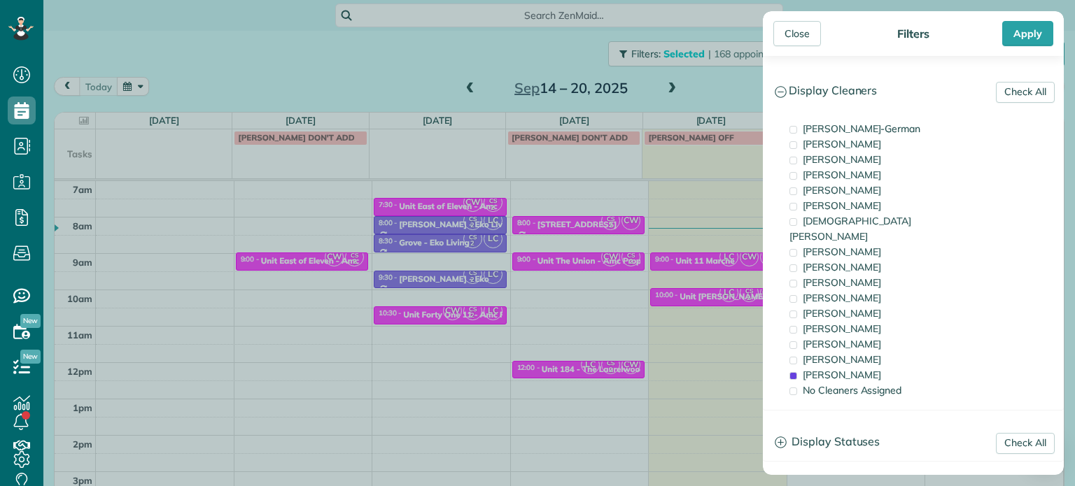
click at [579, 279] on div "Close Filters Apply Check All Display Cleaners [PERSON_NAME]-German [PERSON_NAM…" at bounding box center [537, 243] width 1075 height 486
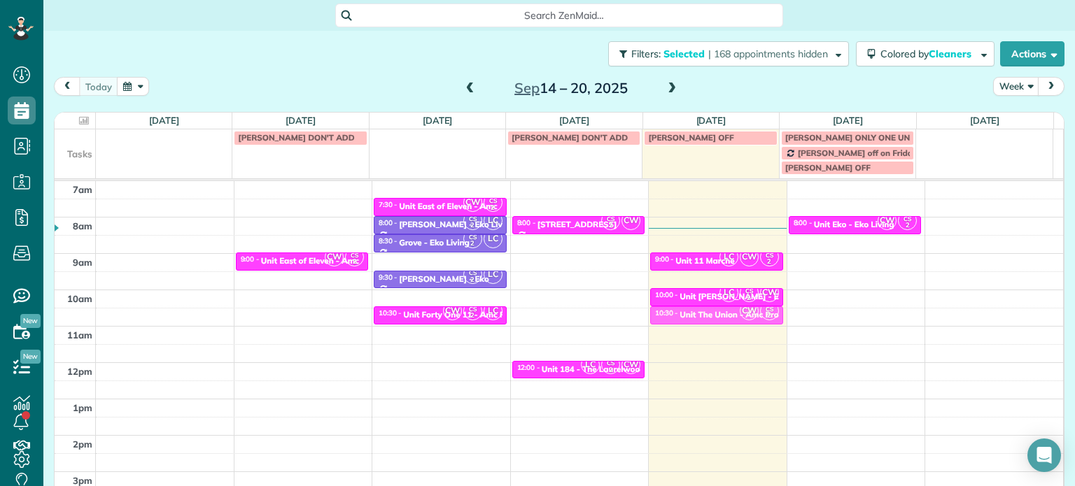
drag, startPoint x: 578, startPoint y: 261, endPoint x: 709, endPoint y: 318, distance: 142.9
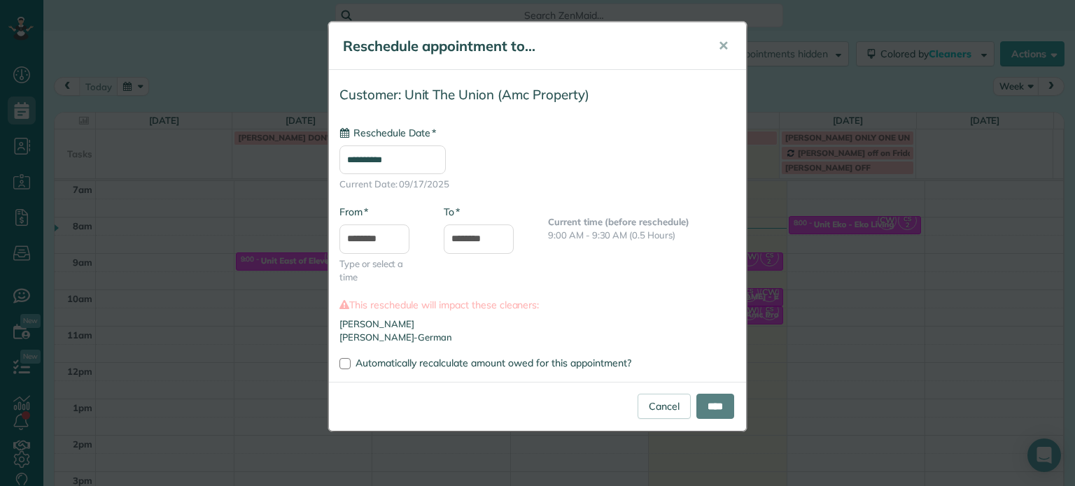
type input "**********"
click at [716, 404] on input "****" at bounding box center [715, 406] width 38 height 25
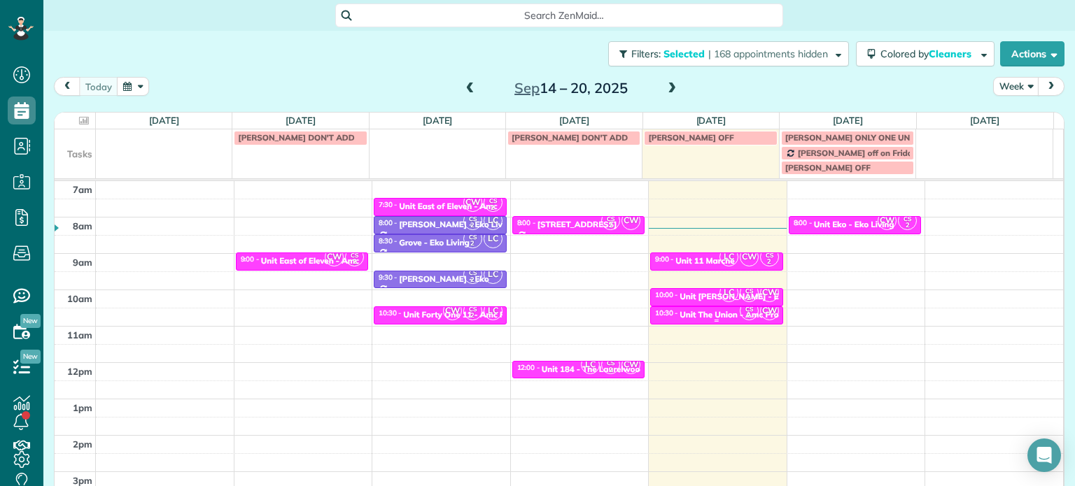
click at [713, 318] on div "Unit The Union - Amc Property" at bounding box center [739, 315] width 120 height 10
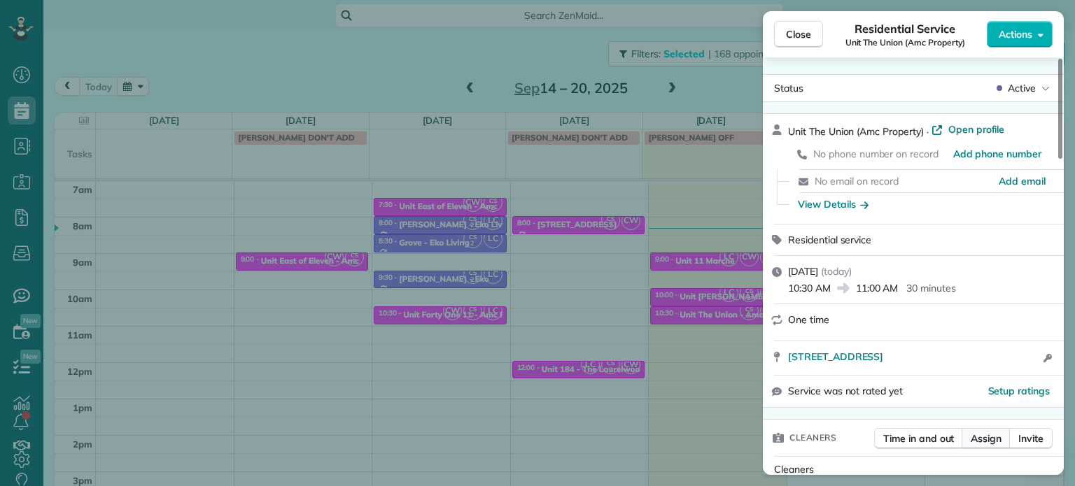
click at [994, 448] on button "Assign" at bounding box center [985, 438] width 49 height 21
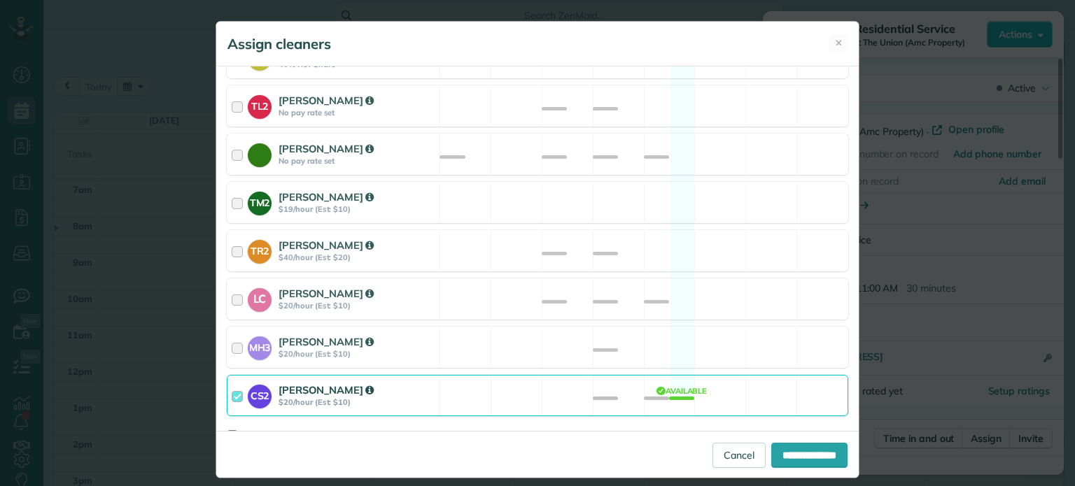
scroll to position [606, 0]
click at [680, 279] on div "LC [PERSON_NAME] $20/hour (Est: $10) Available" at bounding box center [537, 299] width 621 height 41
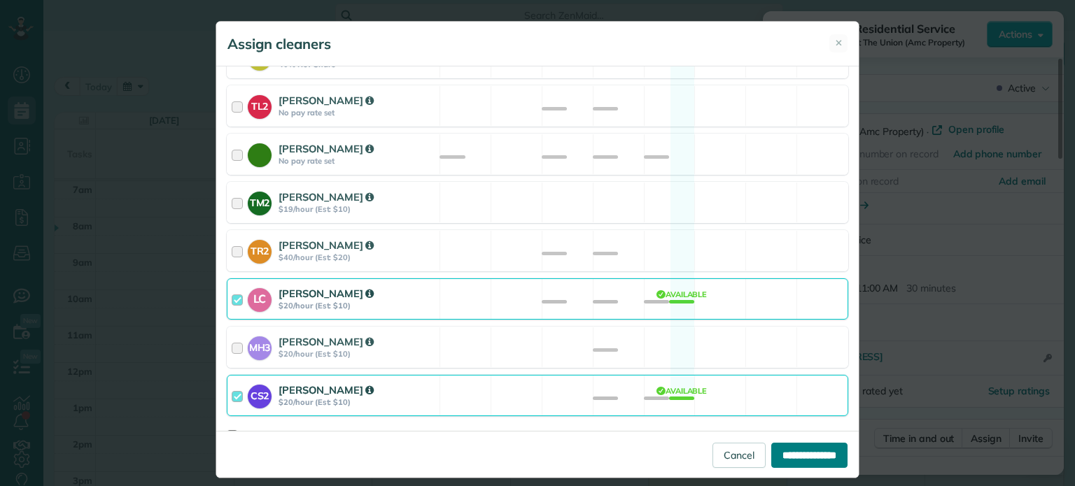
click at [826, 463] on input "**********" at bounding box center [809, 455] width 76 height 25
type input "**********"
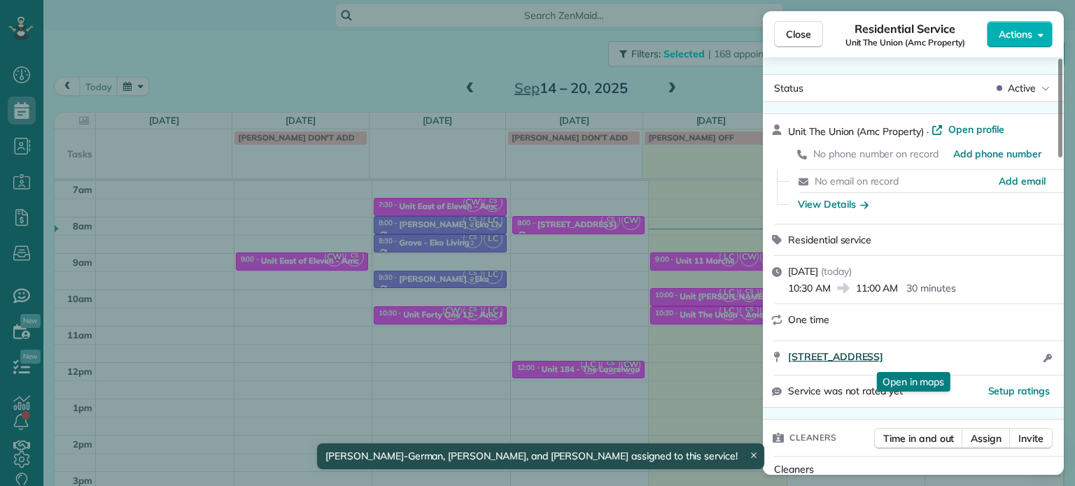
scroll to position [350, 0]
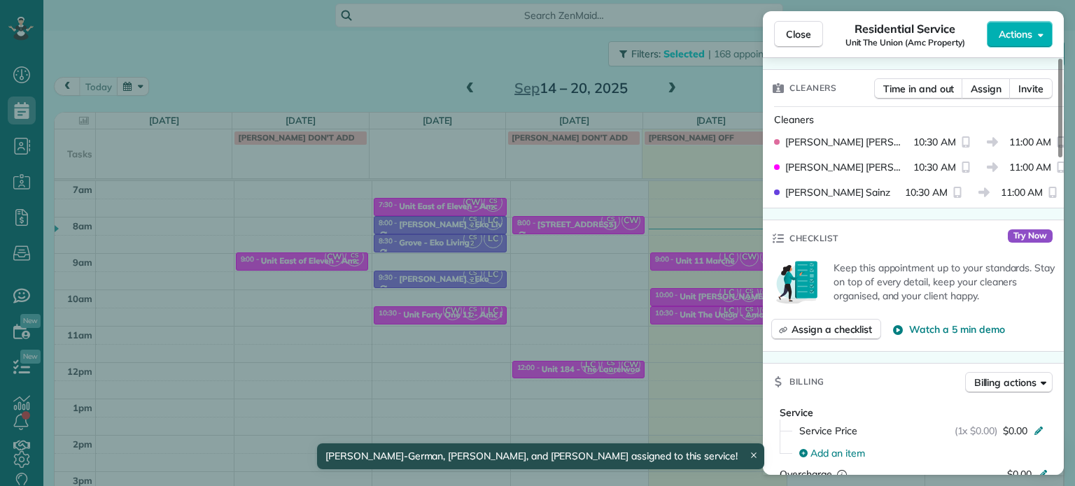
click at [647, 348] on div "Close Residential Service Unit The Union (Amc Property) Actions Status Active U…" at bounding box center [537, 243] width 1075 height 486
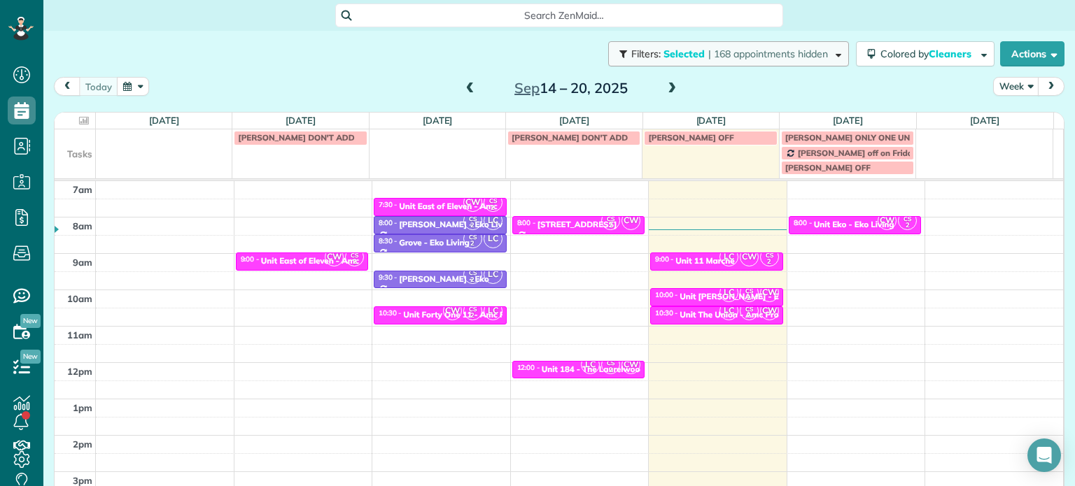
click at [726, 55] on span "| 168 appointments hidden" at bounding box center [768, 54] width 120 height 13
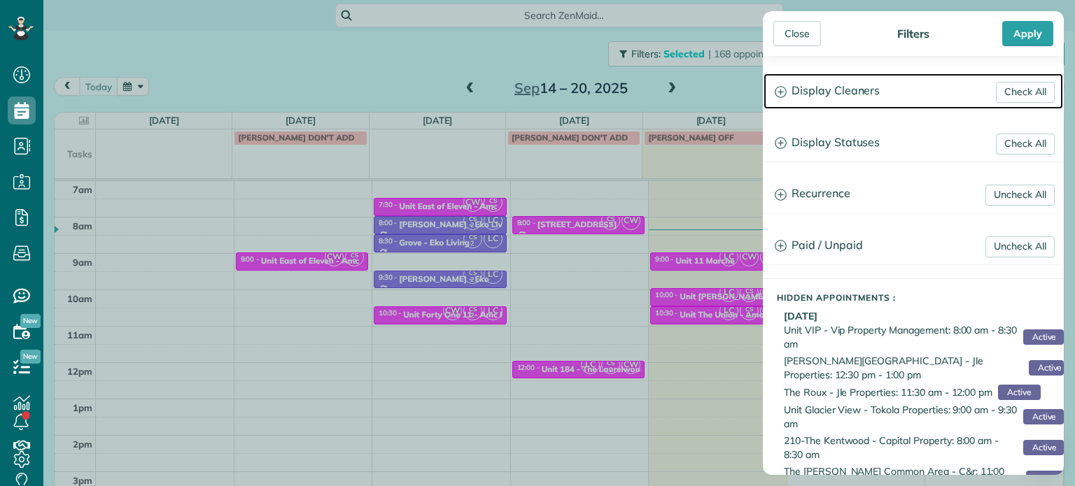
click at [844, 87] on h3 "Display Cleaners" at bounding box center [913, 91] width 300 height 36
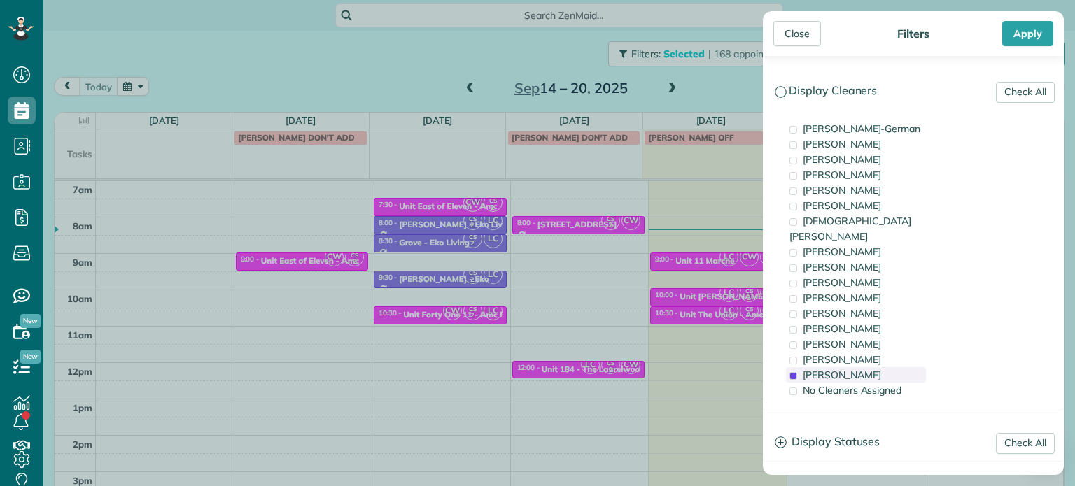
click at [880, 367] on div "[PERSON_NAME]" at bounding box center [856, 374] width 140 height 15
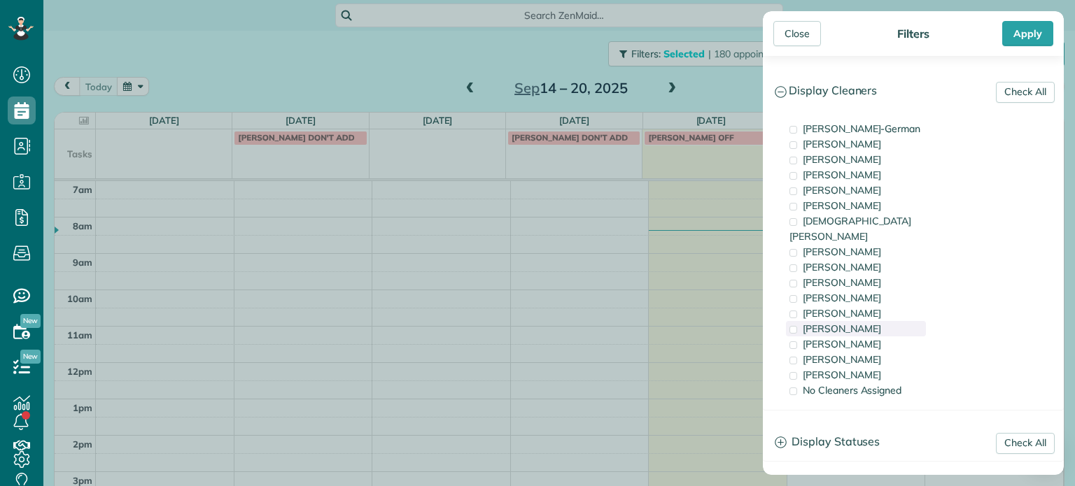
click at [874, 321] on div "[PERSON_NAME]" at bounding box center [856, 328] width 140 height 15
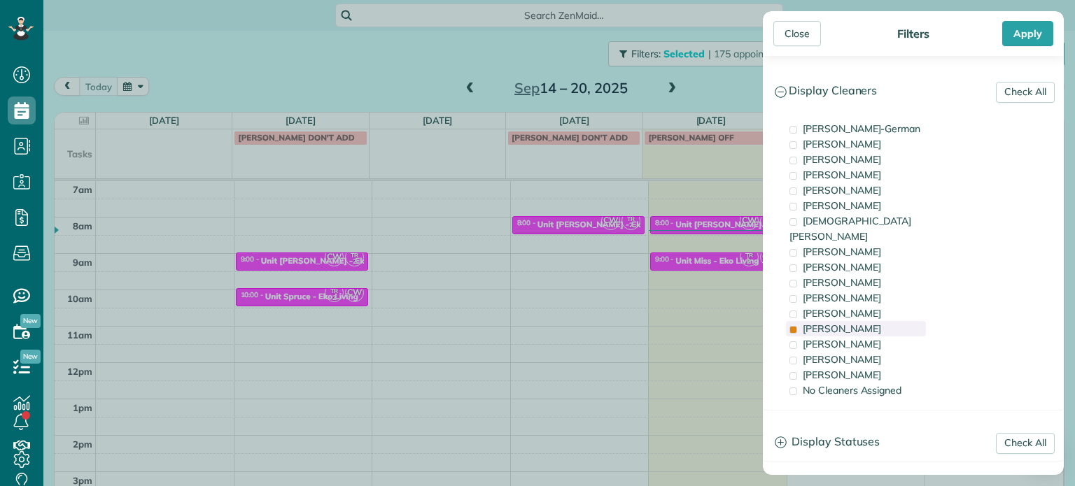
click at [874, 321] on div "[PERSON_NAME]" at bounding box center [856, 328] width 140 height 15
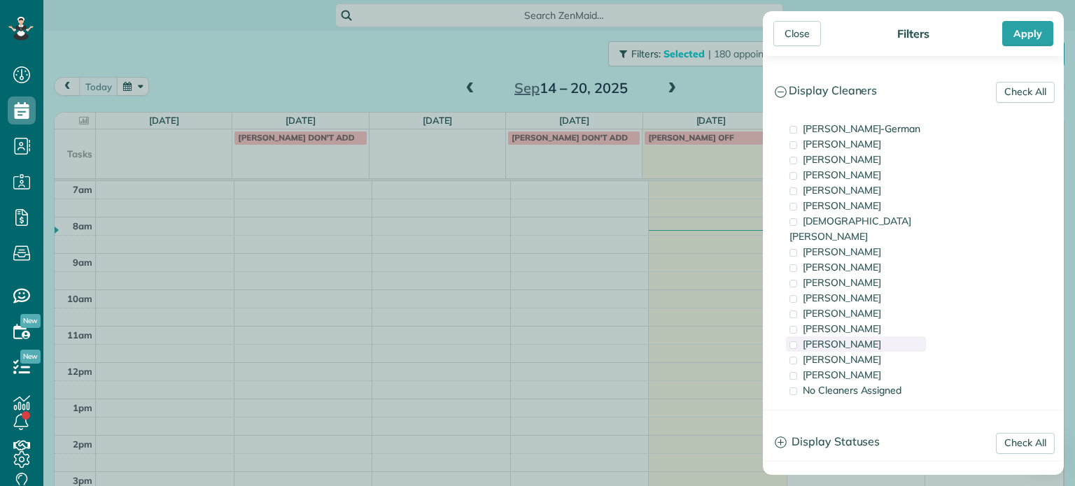
click at [881, 337] on div "[PERSON_NAME]" at bounding box center [856, 344] width 140 height 15
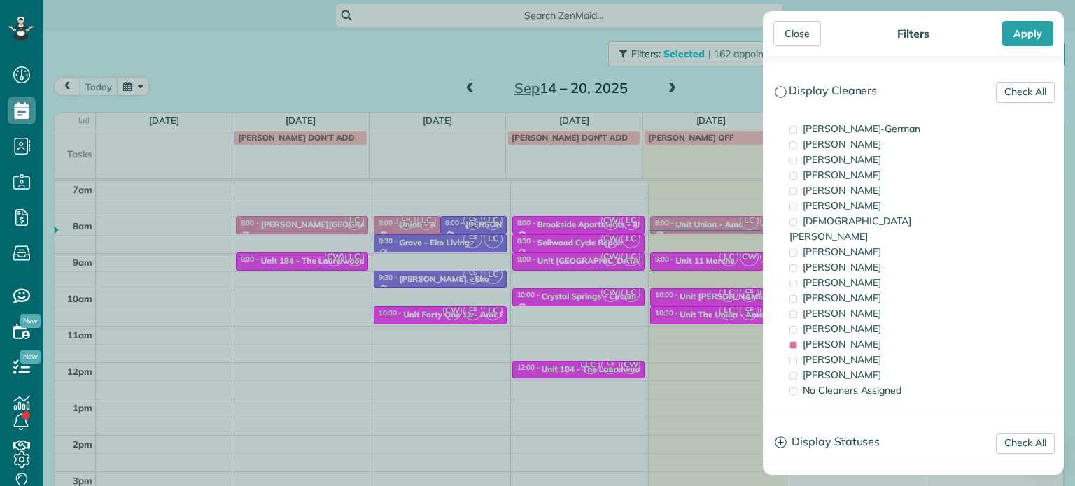
click at [602, 263] on div "Close Filters Apply Check All Display Cleaners [PERSON_NAME]-German [PERSON_NAM…" at bounding box center [537, 243] width 1075 height 486
